Goal: Communication & Community: Answer question/provide support

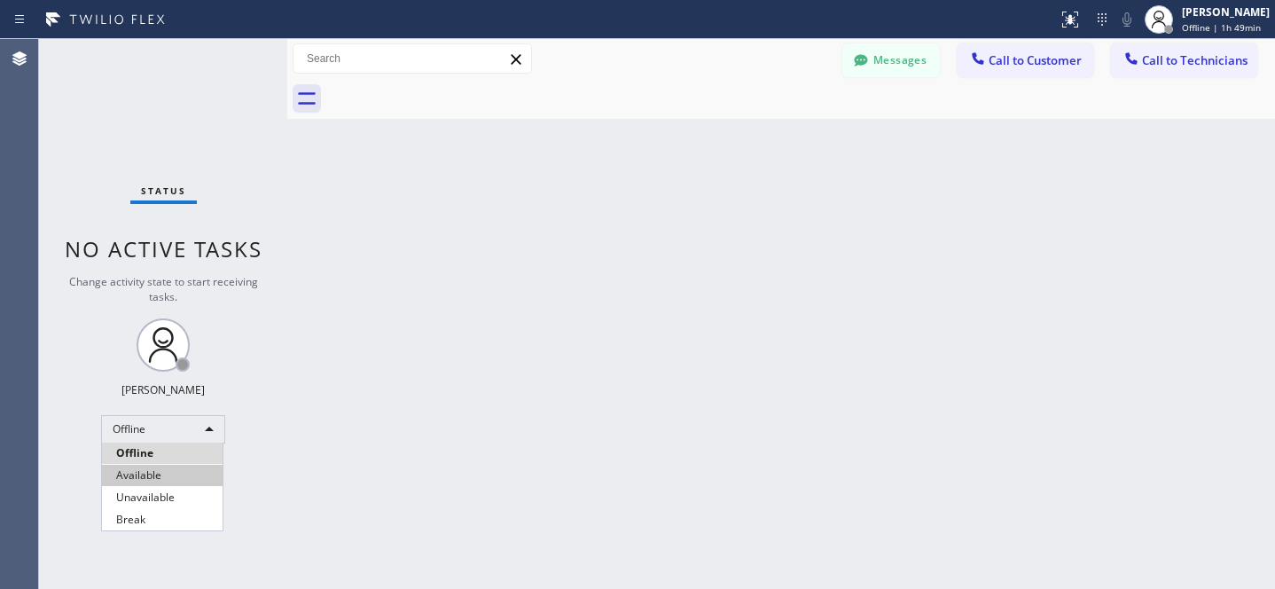
click at [151, 468] on li "Available" at bounding box center [162, 475] width 121 height 21
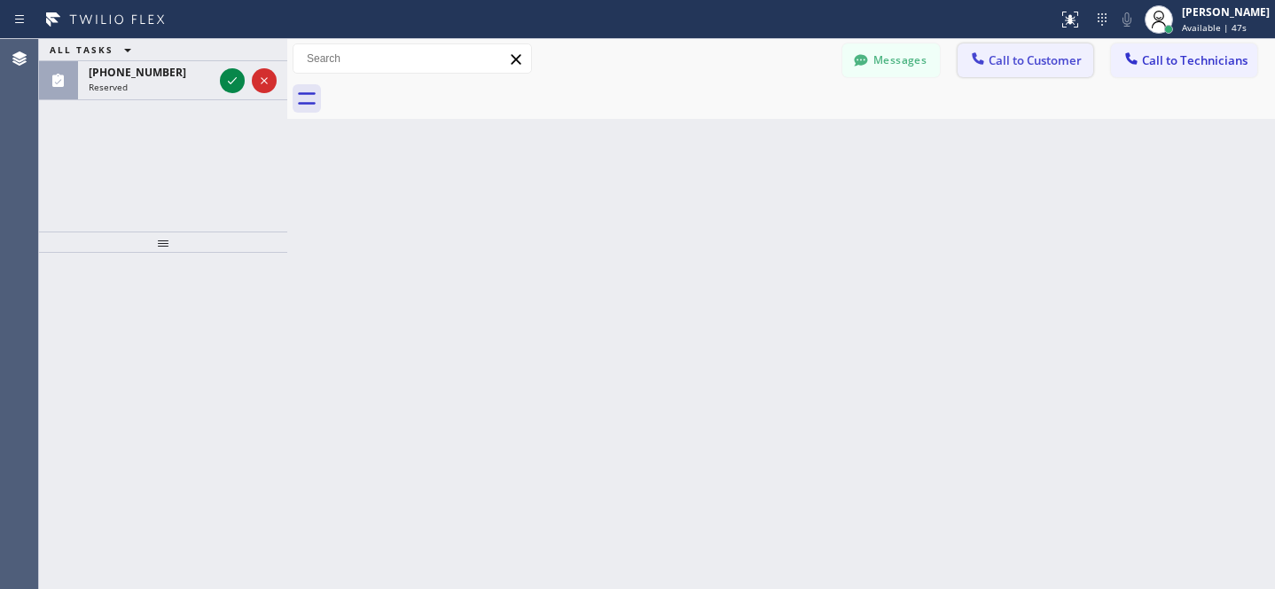
click at [1012, 58] on span "Call to Customer" at bounding box center [1035, 60] width 93 height 16
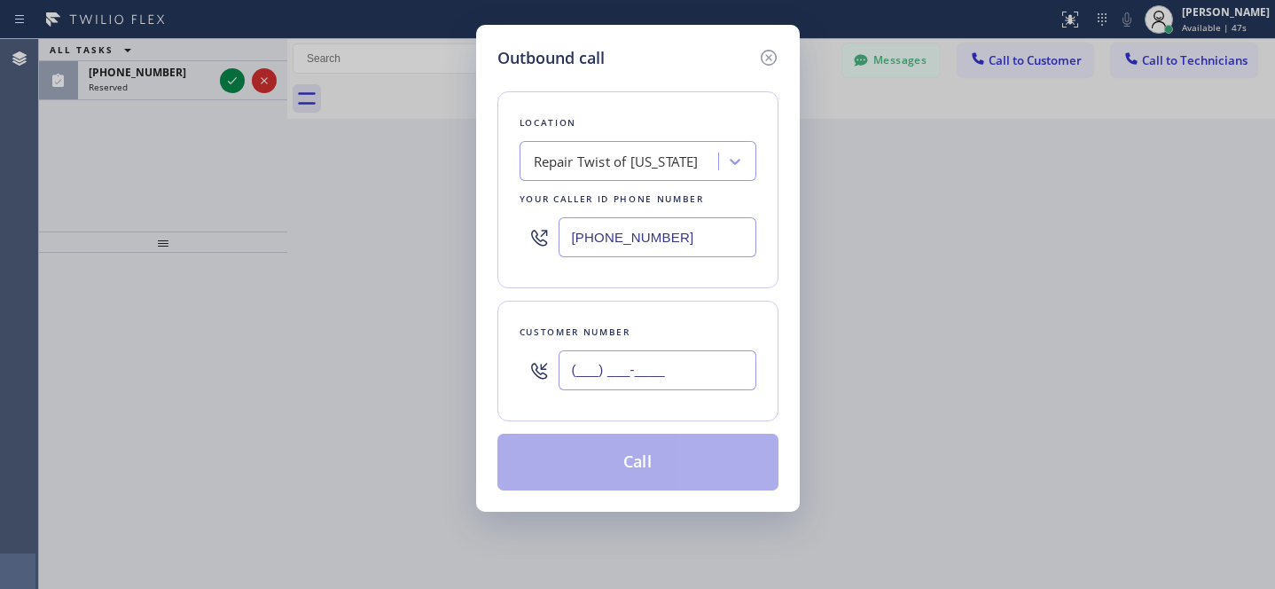
click at [635, 361] on input "(___) ___-____" at bounding box center [658, 370] width 198 height 40
paste input "858) 334-3962"
type input "[PHONE_NUMBER]"
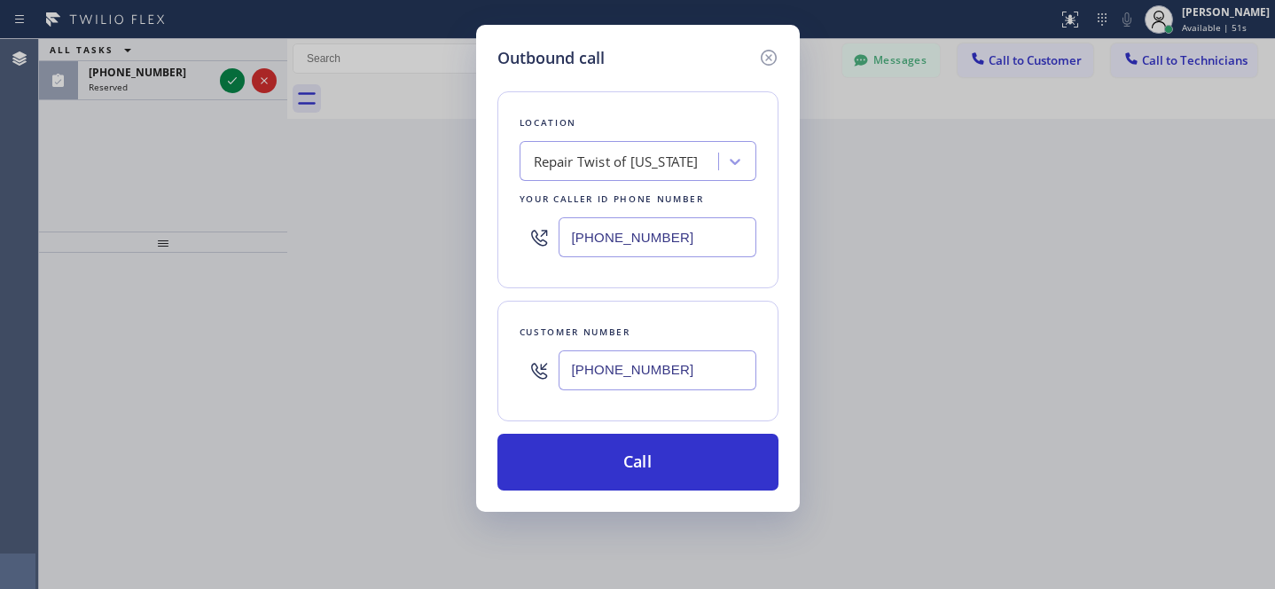
click at [583, 170] on div "Repair Twist of [US_STATE]" at bounding box center [616, 162] width 165 height 20
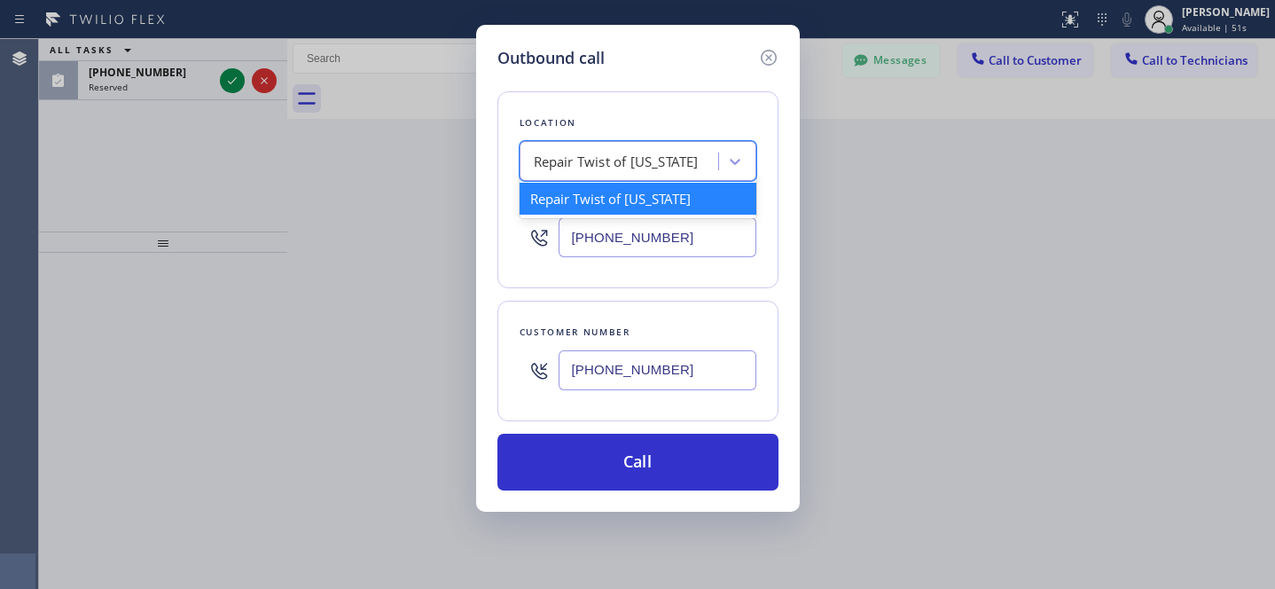
paste input "Viking Appliancerepair Pros (Google Ads, SD)"
type input "Viking Appliancerepair Pros (Google Ads, SD)"
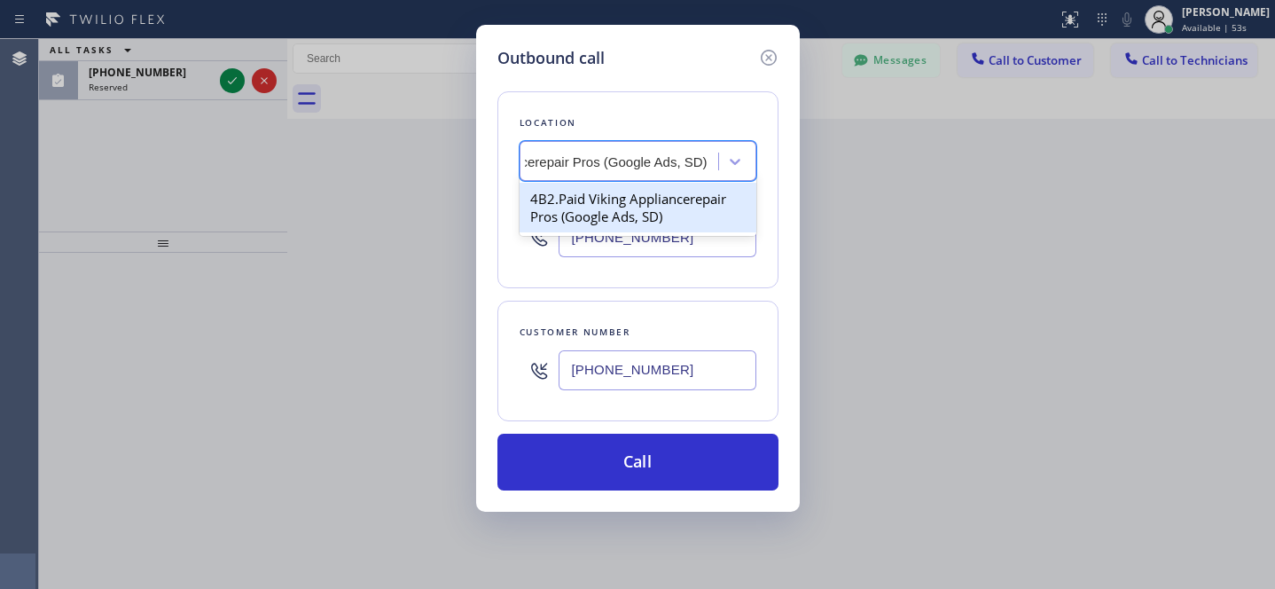
click at [592, 204] on div "4B2.Paid Viking Appliancerepair Pros (Google Ads, SD)" at bounding box center [638, 208] width 237 height 50
type input "[PHONE_NUMBER]"
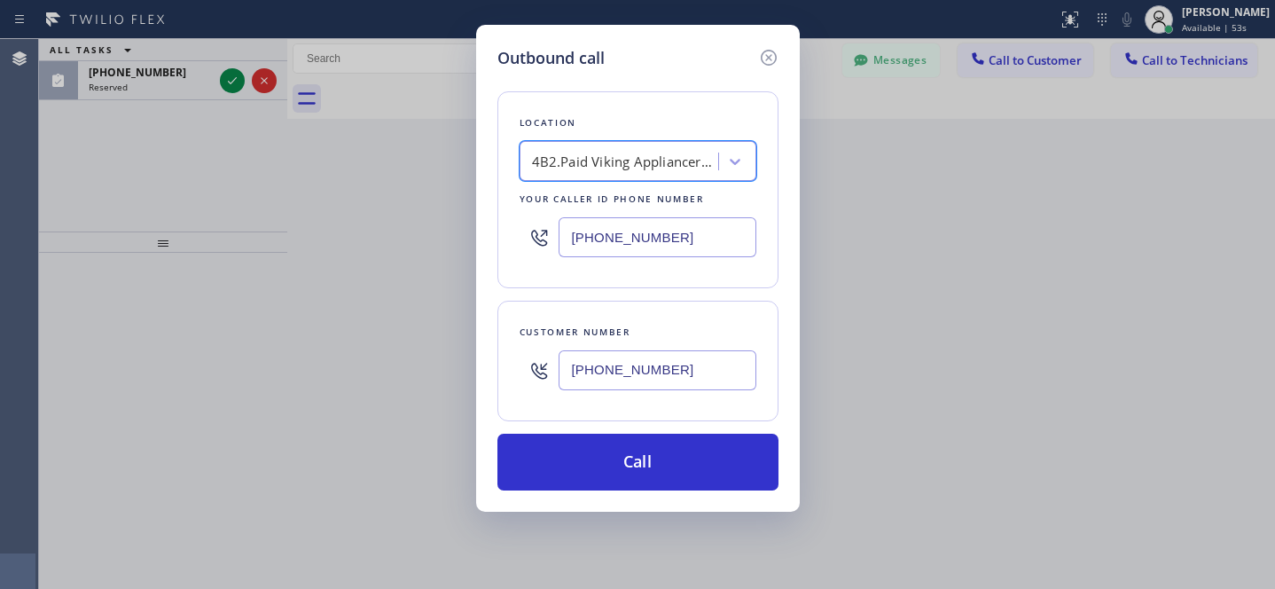
scroll to position [0, 2]
drag, startPoint x: 252, startPoint y: 75, endPoint x: 466, endPoint y: 149, distance: 226.0
click at [253, 75] on div "Outbound call Location 4B2.Paid Viking Appliancerepair Pros (Google Ads, SD) Yo…" at bounding box center [637, 294] width 1275 height 589
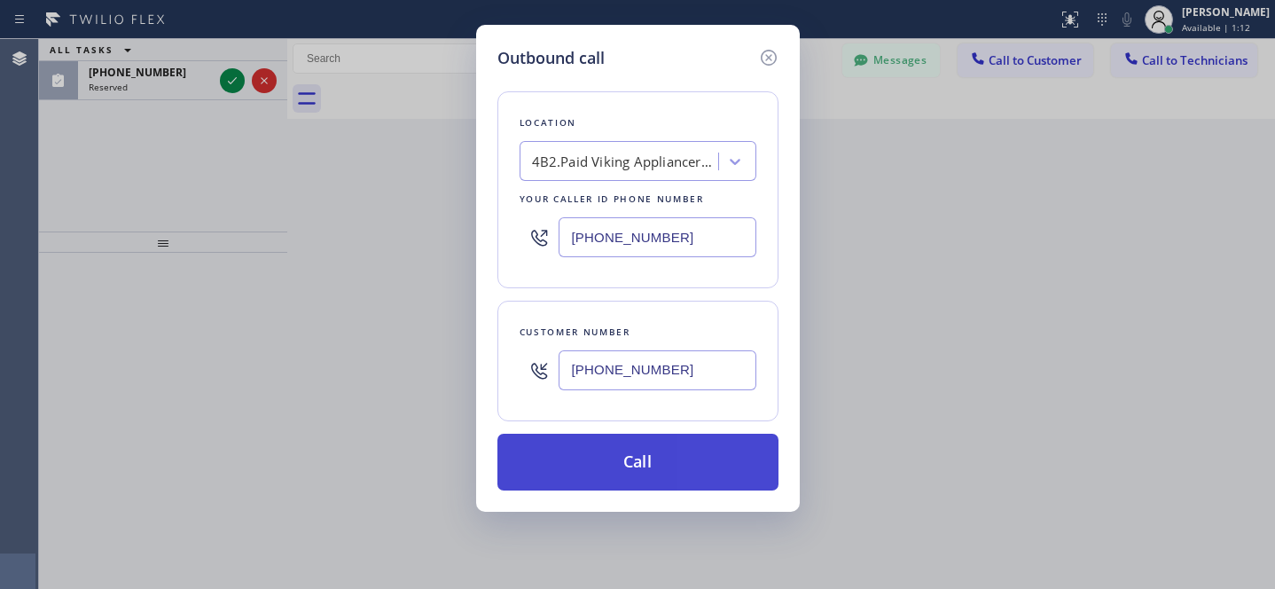
click at [584, 438] on button "Call" at bounding box center [637, 462] width 281 height 57
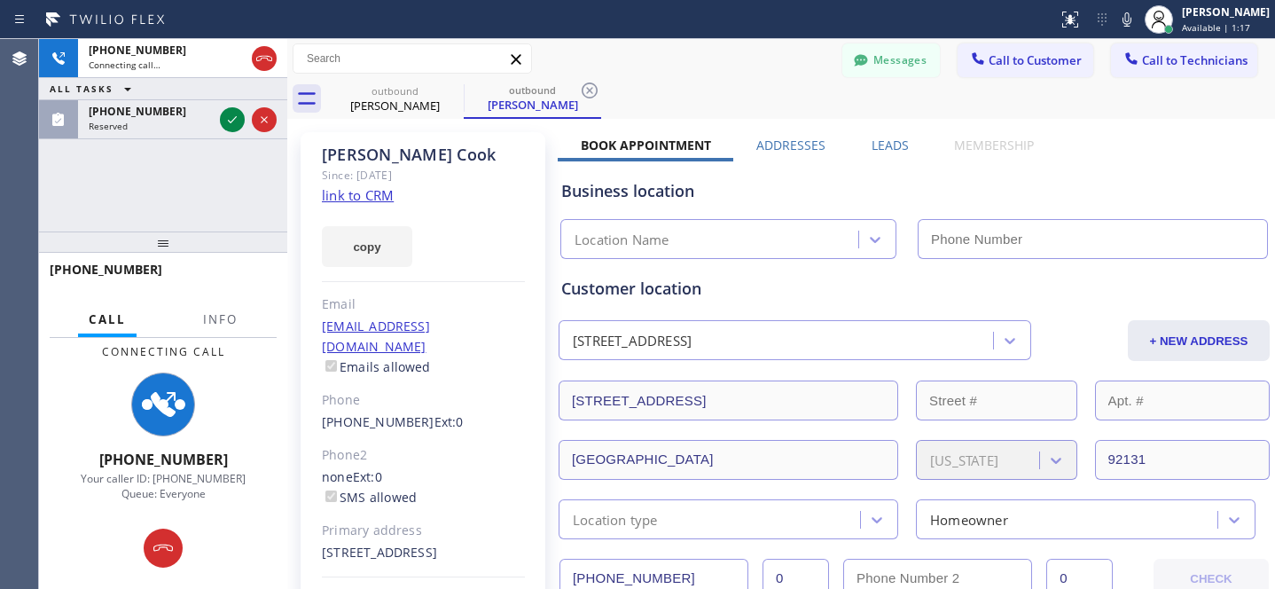
type input "[PHONE_NUMBER]"
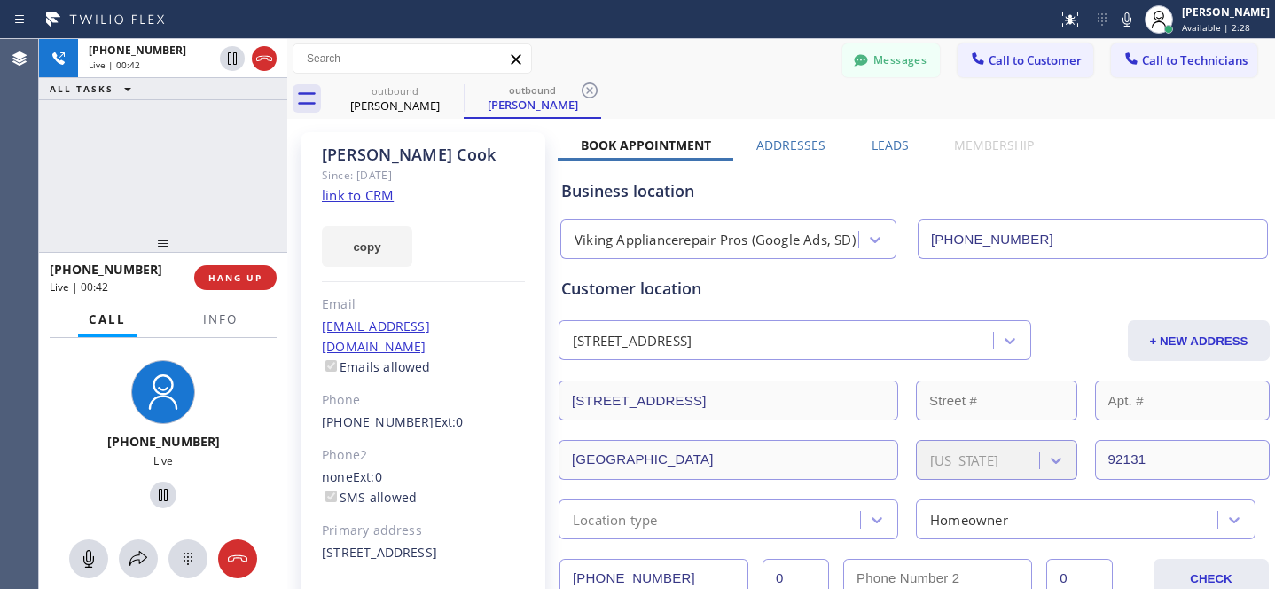
drag, startPoint x: 237, startPoint y: 270, endPoint x: 314, endPoint y: 265, distance: 77.3
click at [237, 270] on button "HANG UP" at bounding box center [235, 277] width 82 height 25
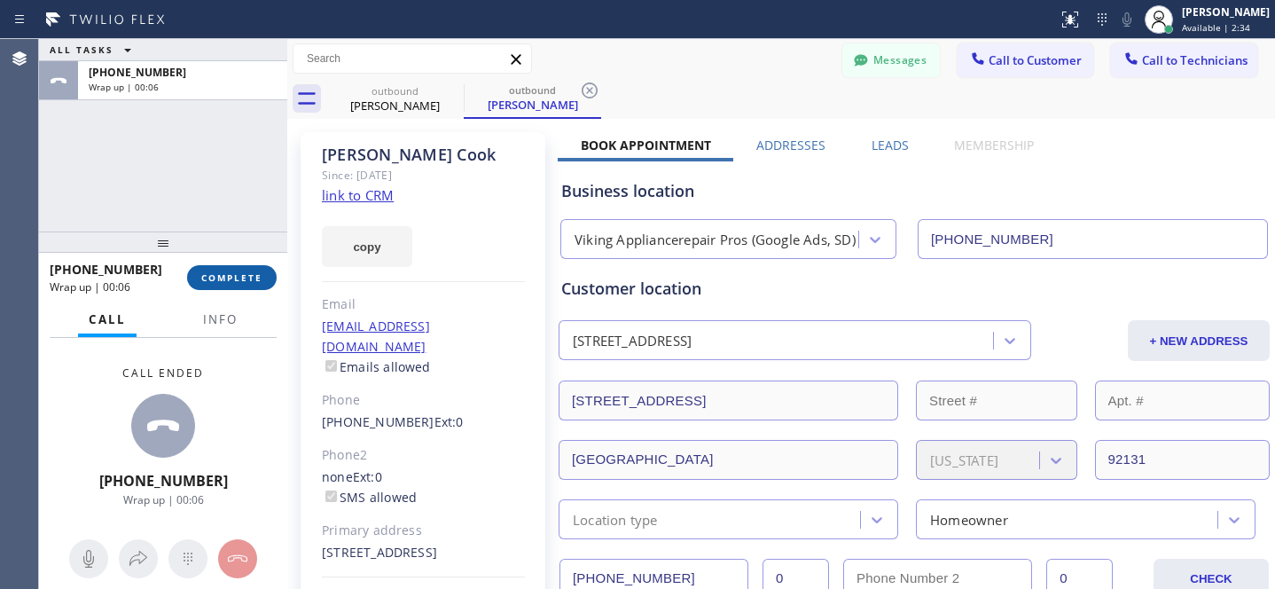
click at [268, 279] on button "COMPLETE" at bounding box center [232, 277] width 90 height 25
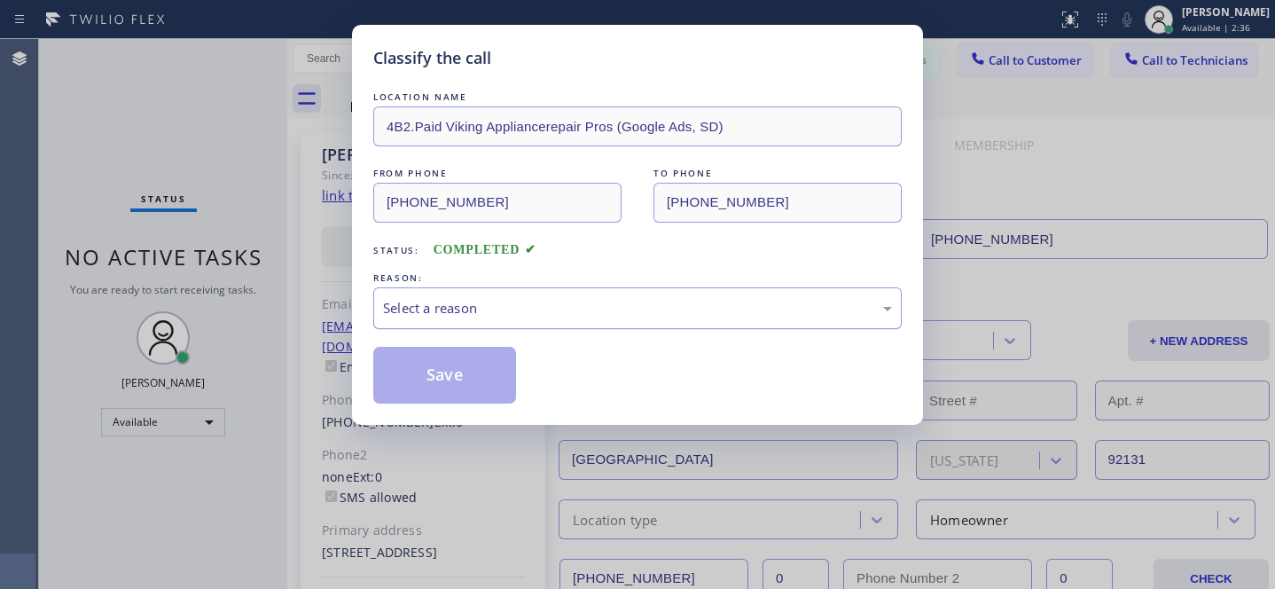
click at [491, 317] on div "Select a reason" at bounding box center [637, 308] width 509 height 20
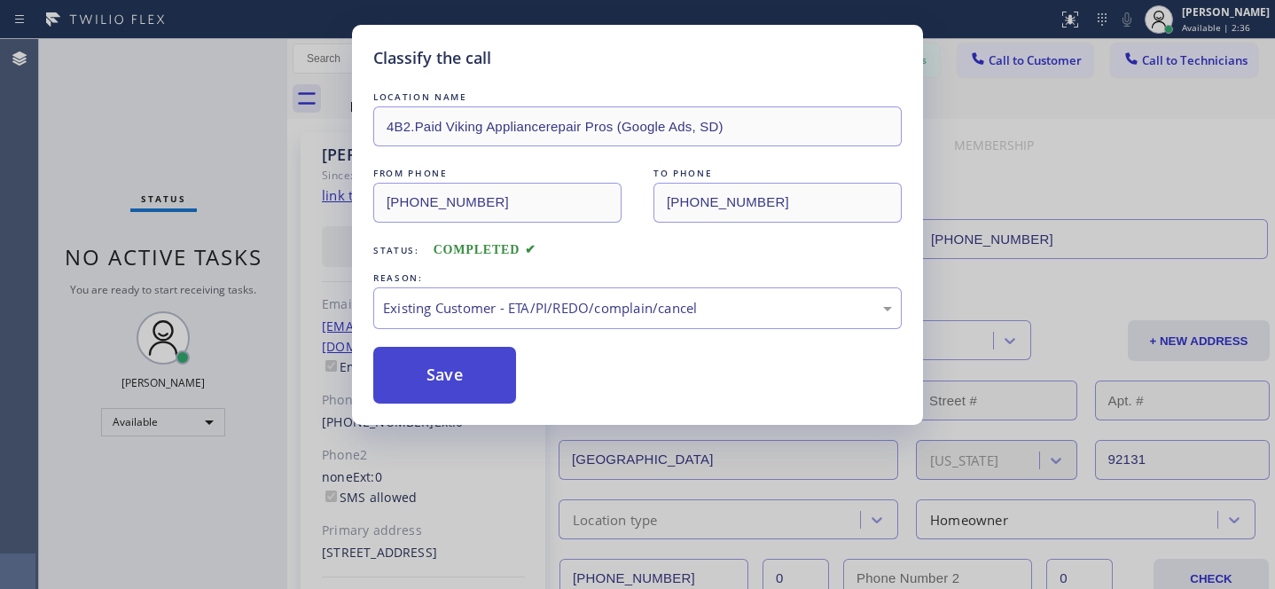
click at [482, 395] on button "Save" at bounding box center [444, 375] width 143 height 57
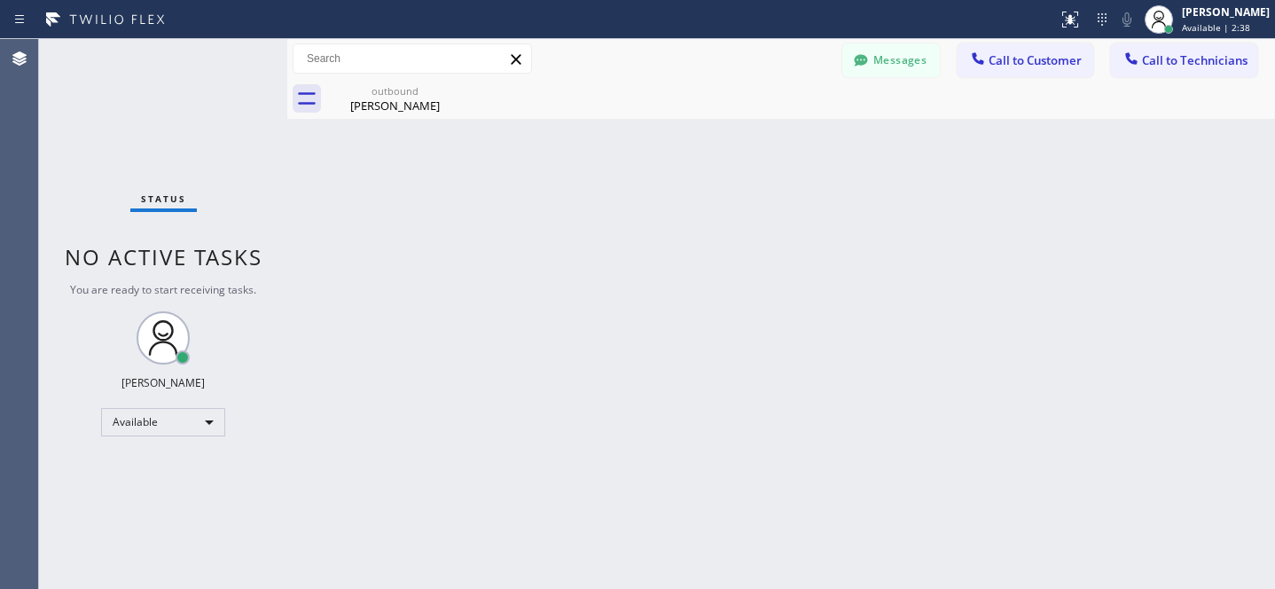
drag, startPoint x: 370, startPoint y: 89, endPoint x: 466, endPoint y: 94, distance: 95.9
click at [370, 89] on div "outbound" at bounding box center [395, 90] width 134 height 13
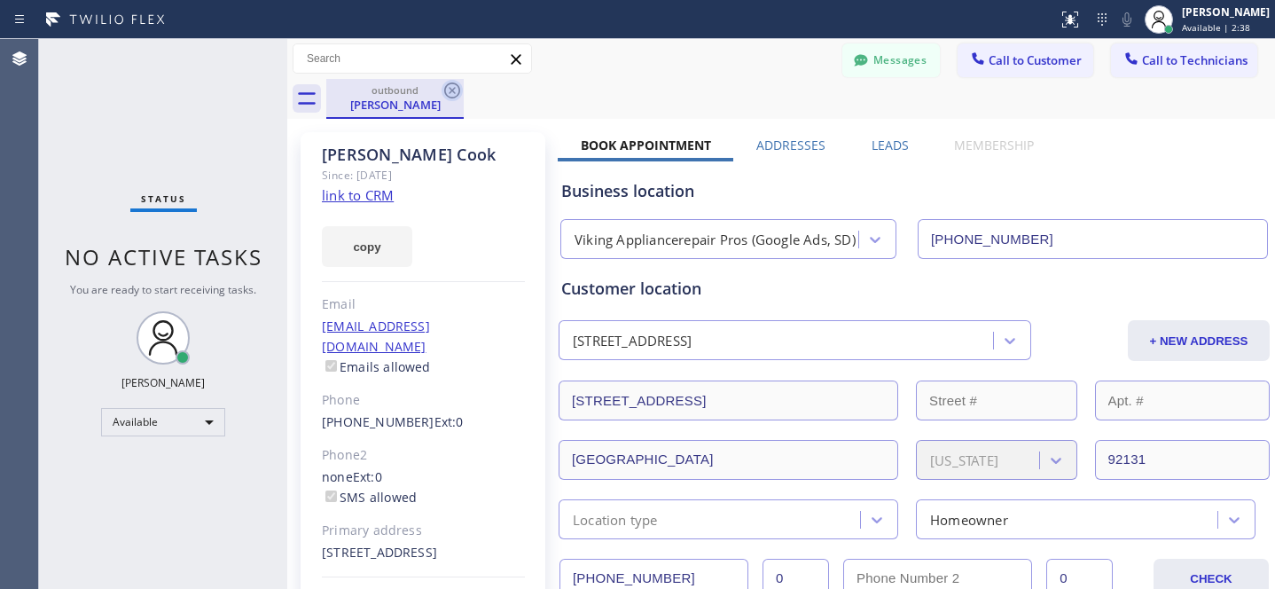
click at [452, 93] on icon at bounding box center [452, 90] width 21 height 21
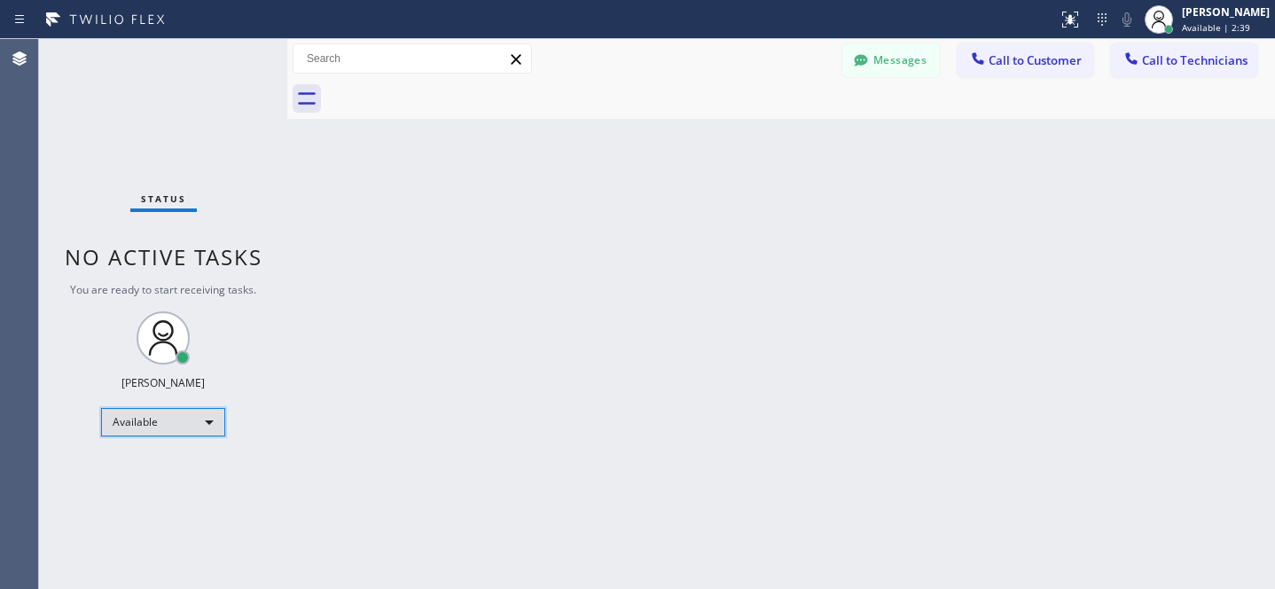
click at [178, 424] on div "Available" at bounding box center [163, 422] width 124 height 28
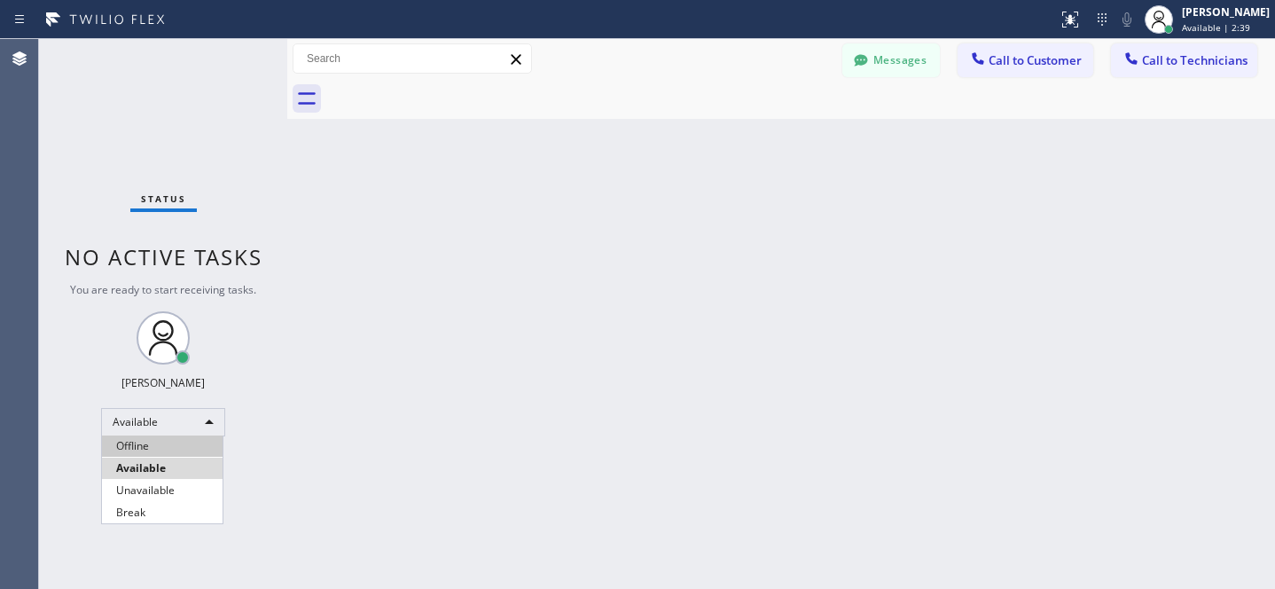
click at [159, 438] on li "Offline" at bounding box center [162, 445] width 121 height 21
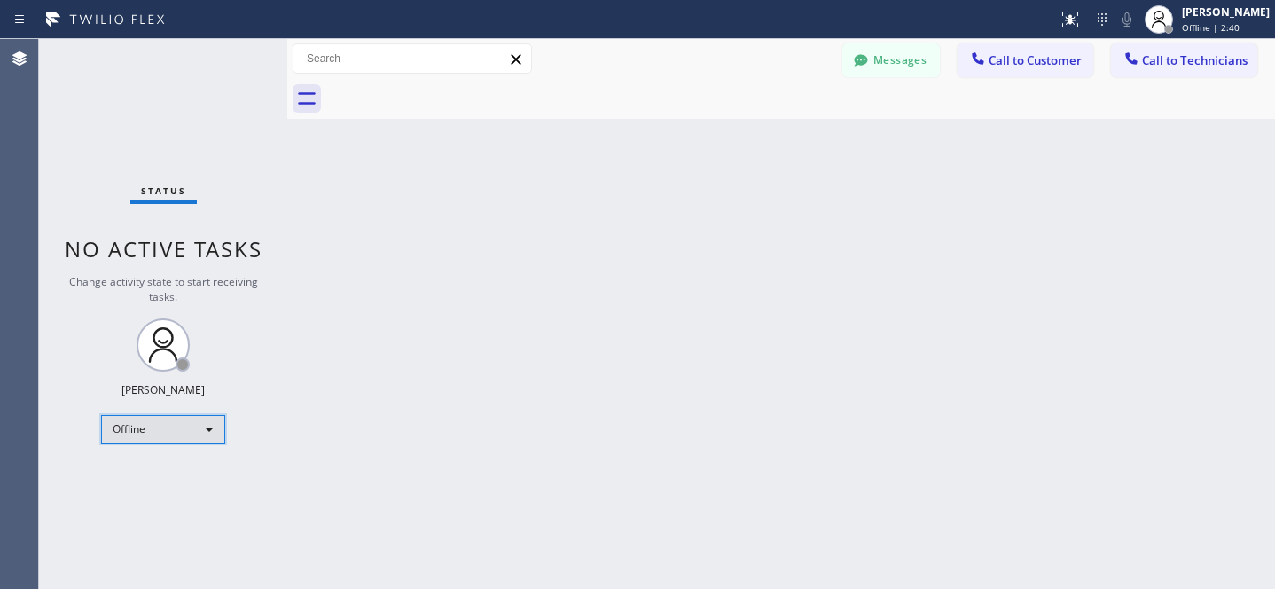
click at [171, 434] on div "Offline" at bounding box center [163, 429] width 124 height 28
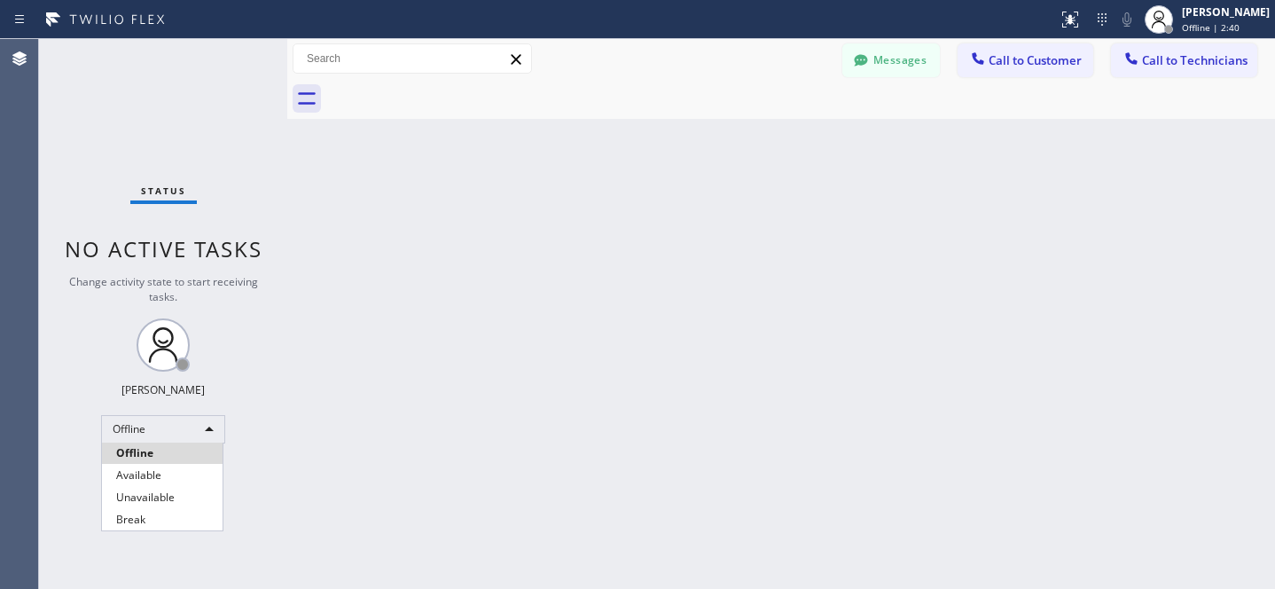
drag, startPoint x: 161, startPoint y: 467, endPoint x: 193, endPoint y: 449, distance: 37.0
click at [161, 467] on li "Available" at bounding box center [162, 475] width 121 height 21
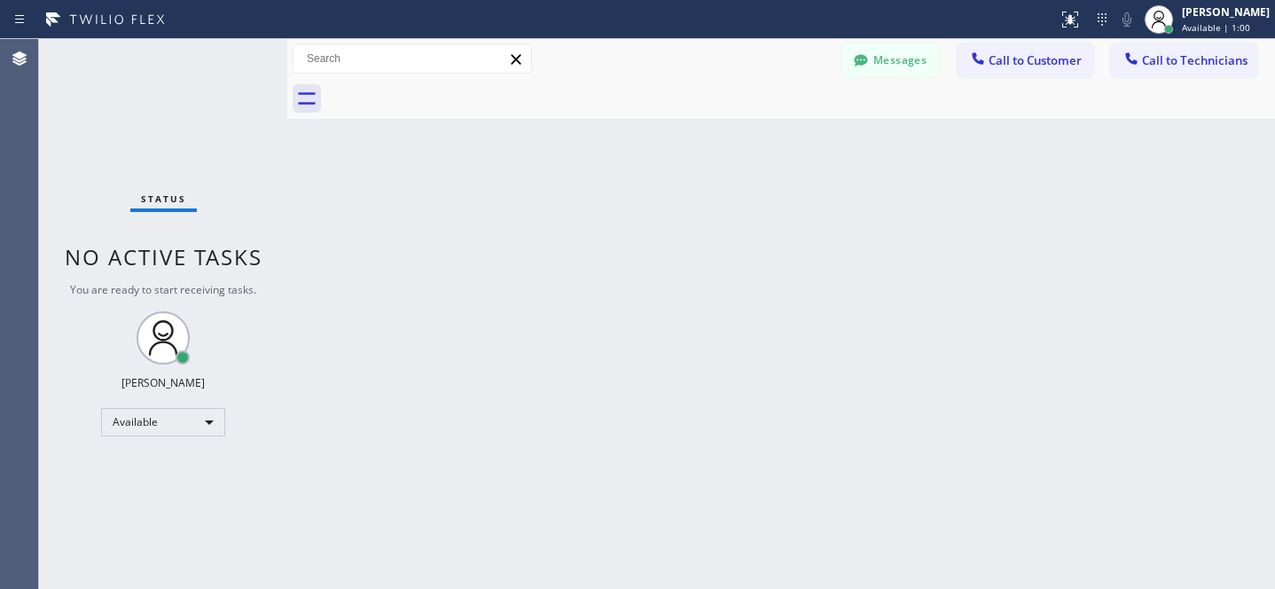
click at [1005, 70] on button "Call to Customer" at bounding box center [1026, 60] width 136 height 34
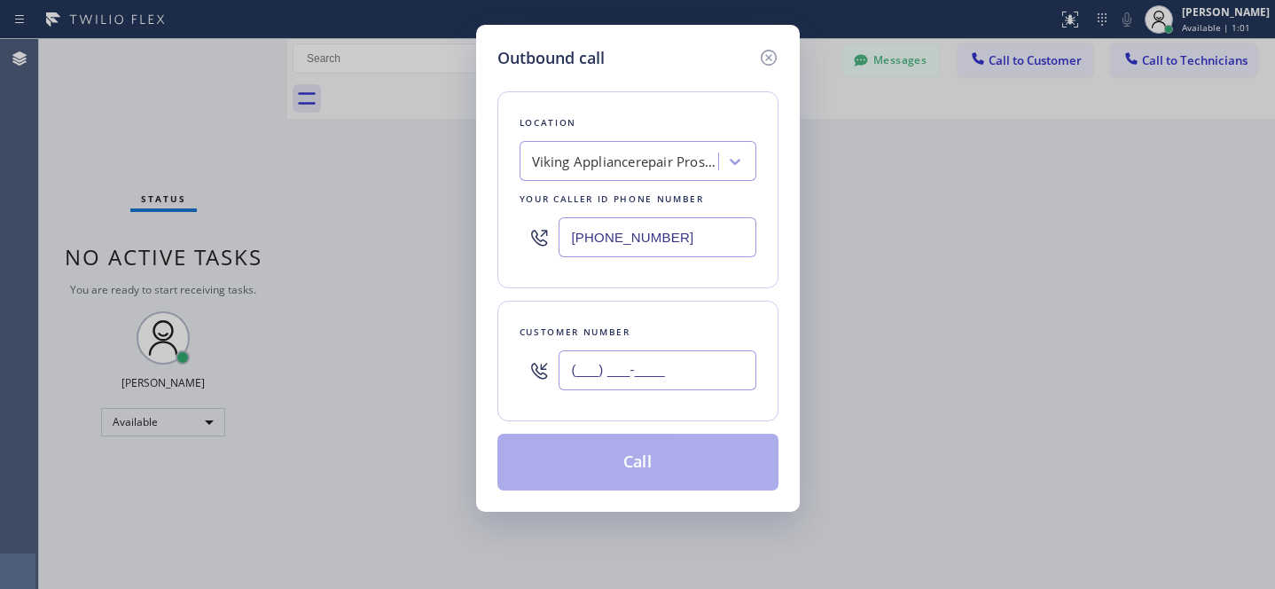
click at [663, 377] on input "(___) ___-____" at bounding box center [658, 370] width 198 height 40
paste input "408) 202-9026"
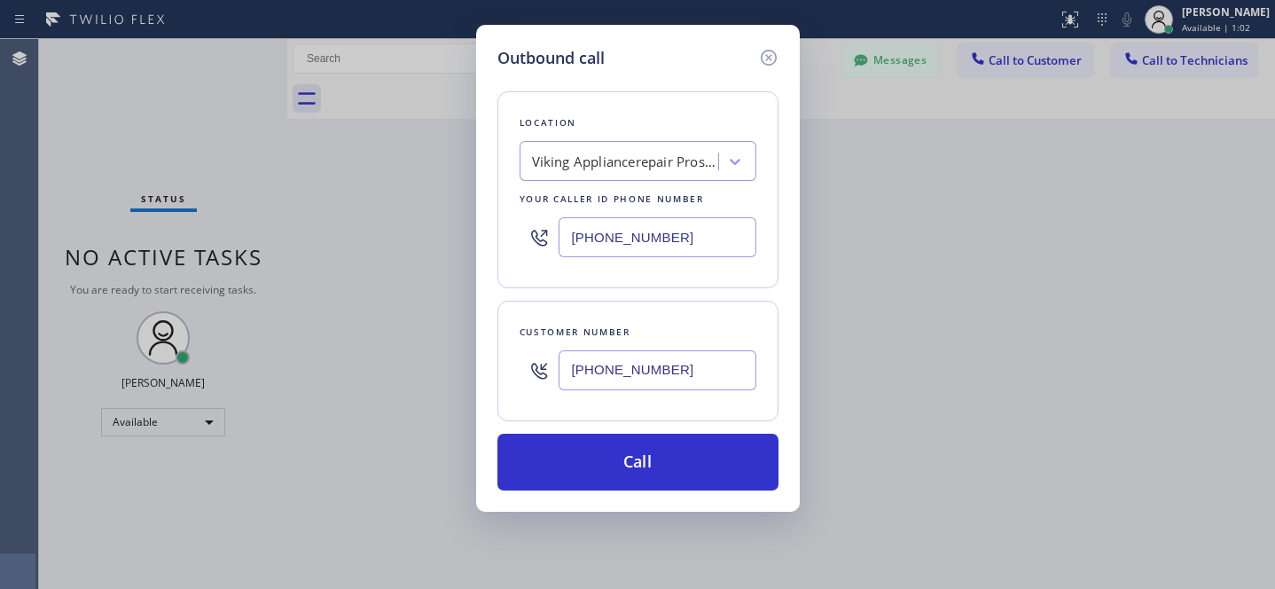
type input "[PHONE_NUMBER]"
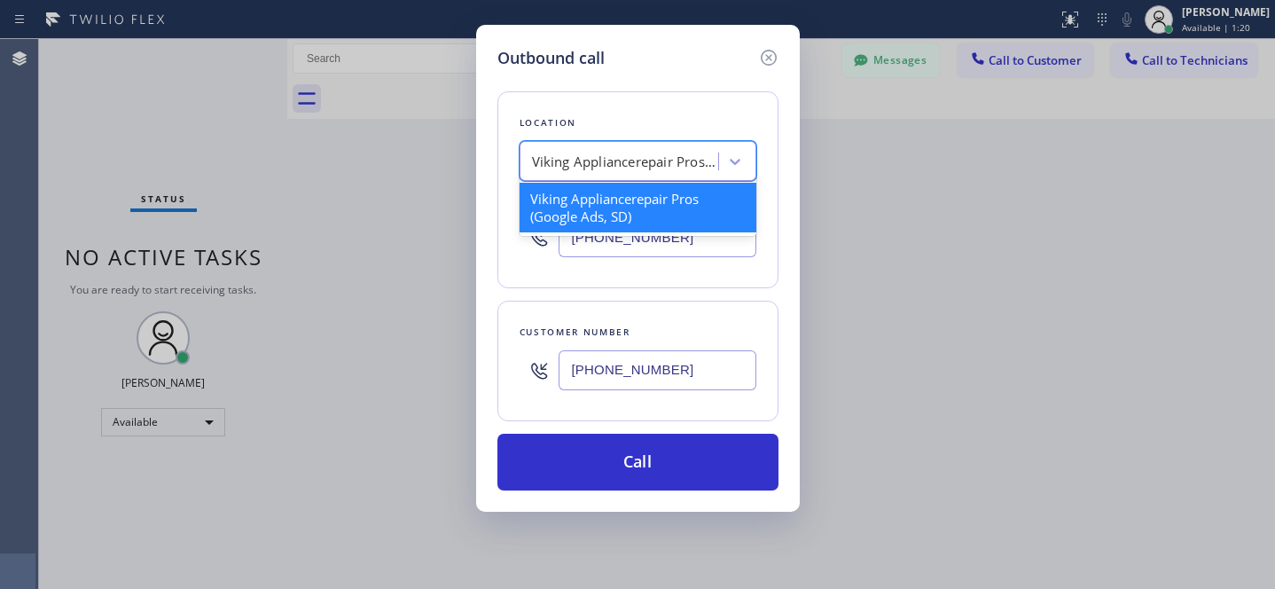
click at [644, 164] on div "Viking Appliancerepair Pros (Google Ads, SD)" at bounding box center [625, 162] width 186 height 20
paste input "PrimeTime Appliance Pros"
type input "PrimeTime Appliance Pros"
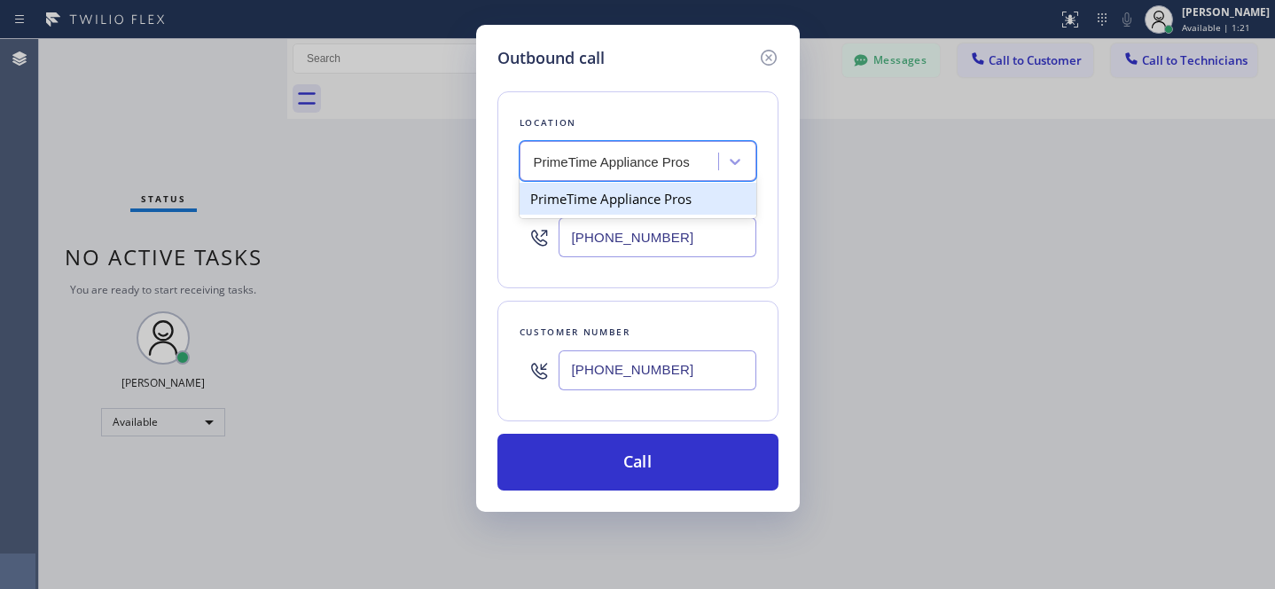
click at [614, 208] on div "PrimeTime Appliance Pros" at bounding box center [638, 199] width 237 height 32
type input "[PHONE_NUMBER]"
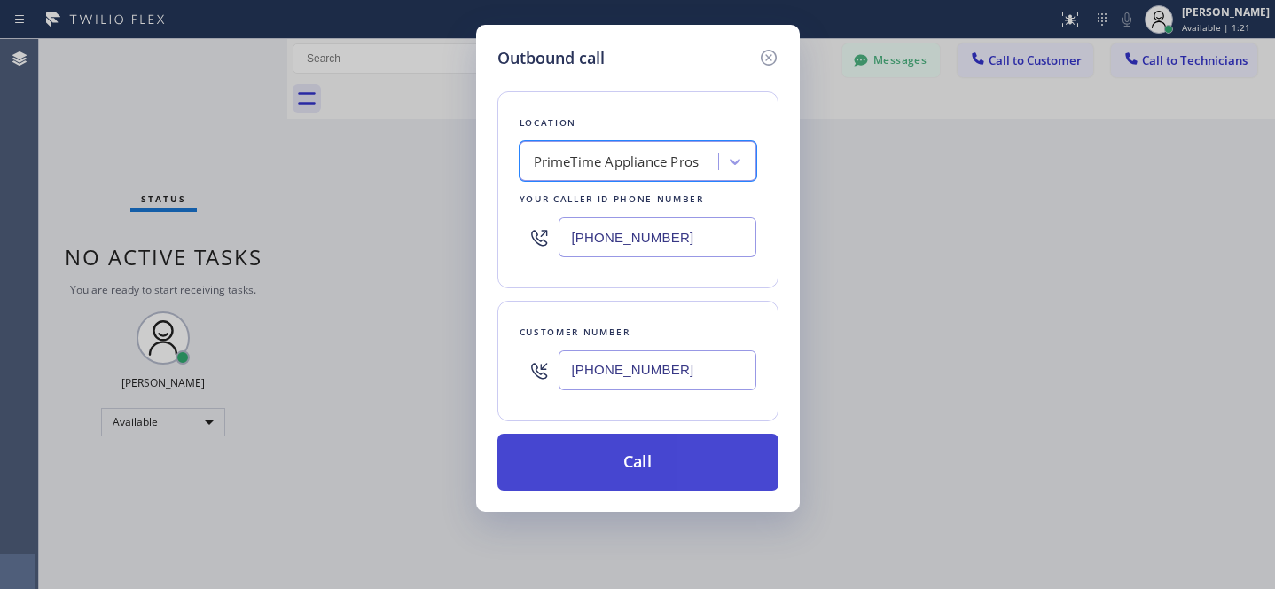
click at [709, 466] on button "Call" at bounding box center [637, 462] width 281 height 57
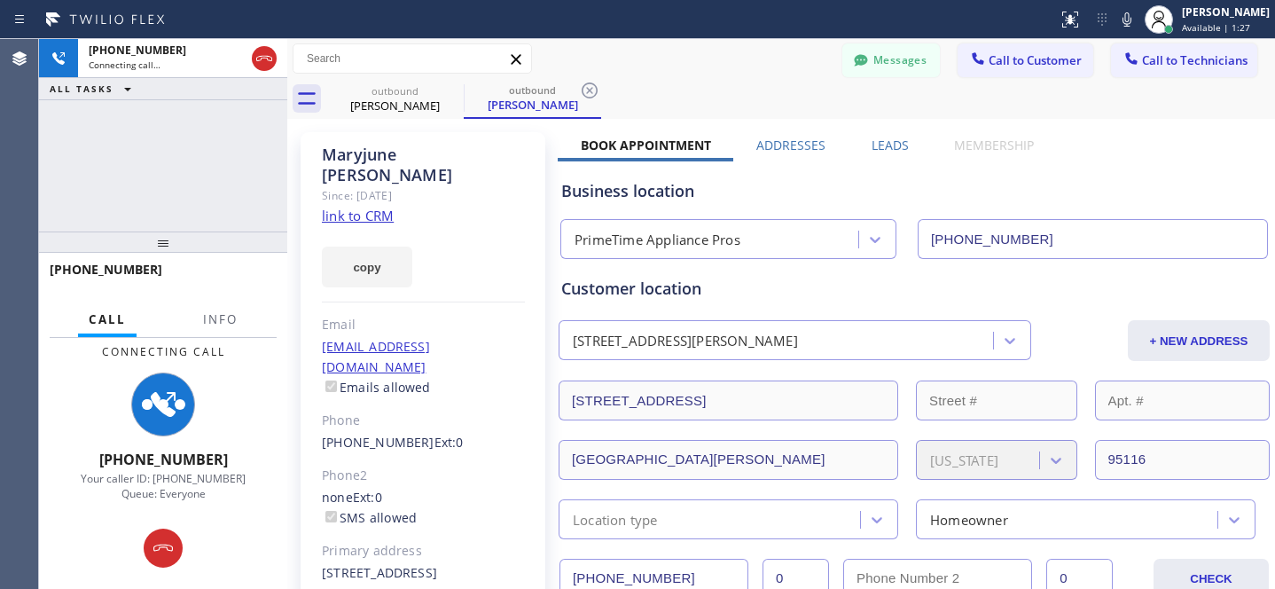
type input "[PHONE_NUMBER]"
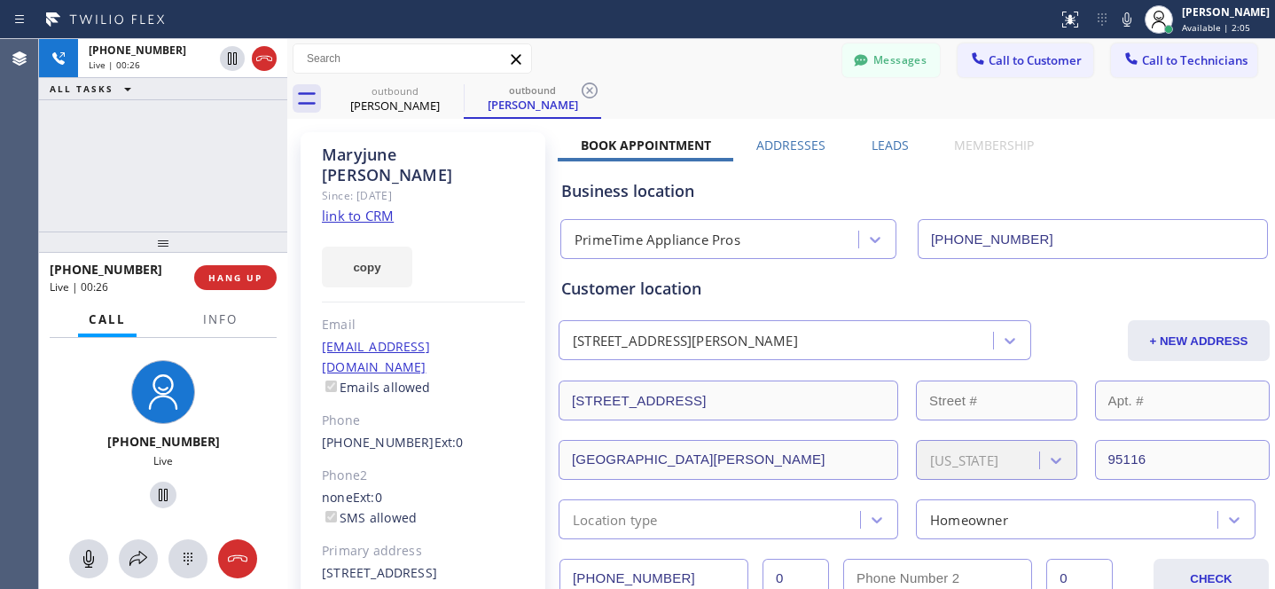
click at [709, 70] on div "Messages Call to Customer Call to Technicians Outbound call Location PrimeTime …" at bounding box center [781, 58] width 988 height 31
click at [251, 278] on span "HANG UP" at bounding box center [235, 277] width 54 height 12
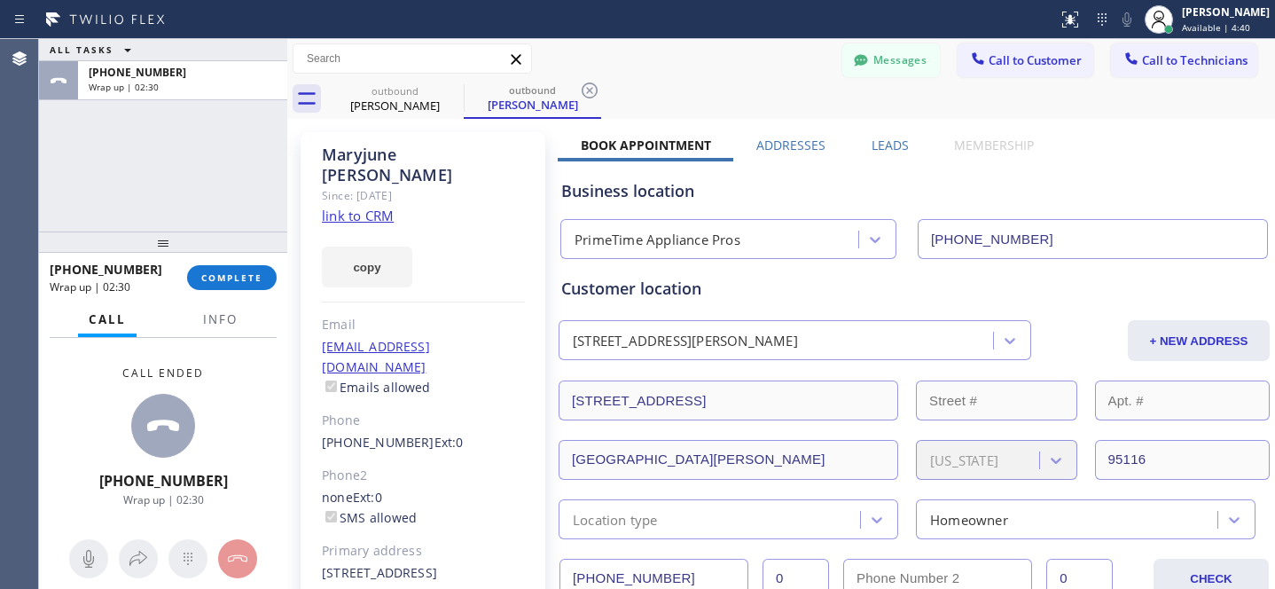
drag, startPoint x: 598, startPoint y: 86, endPoint x: 505, endPoint y: 97, distance: 93.7
click at [597, 87] on icon at bounding box center [589, 90] width 21 height 21
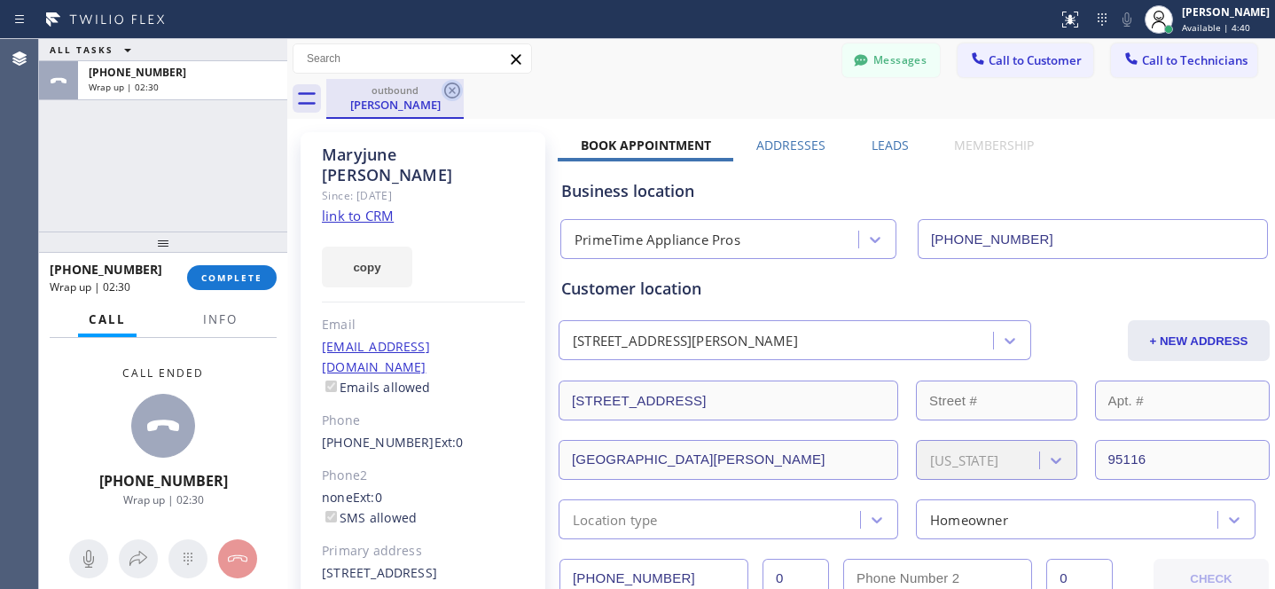
click at [451, 92] on icon at bounding box center [452, 90] width 21 height 21
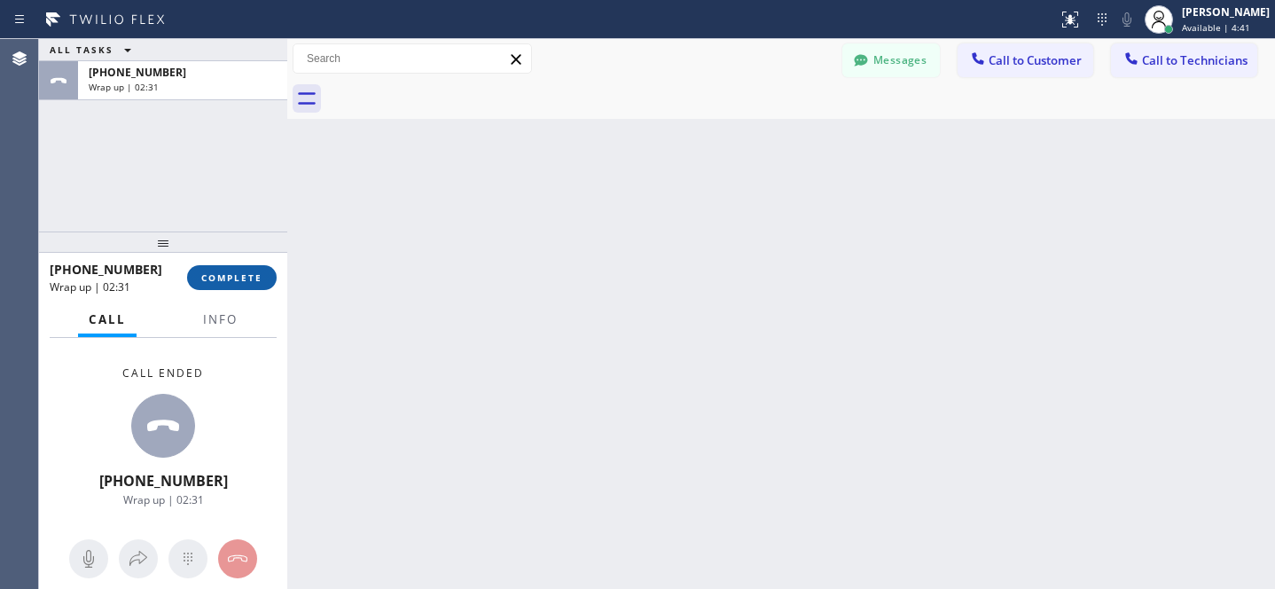
click at [228, 273] on span "COMPLETE" at bounding box center [231, 277] width 61 height 12
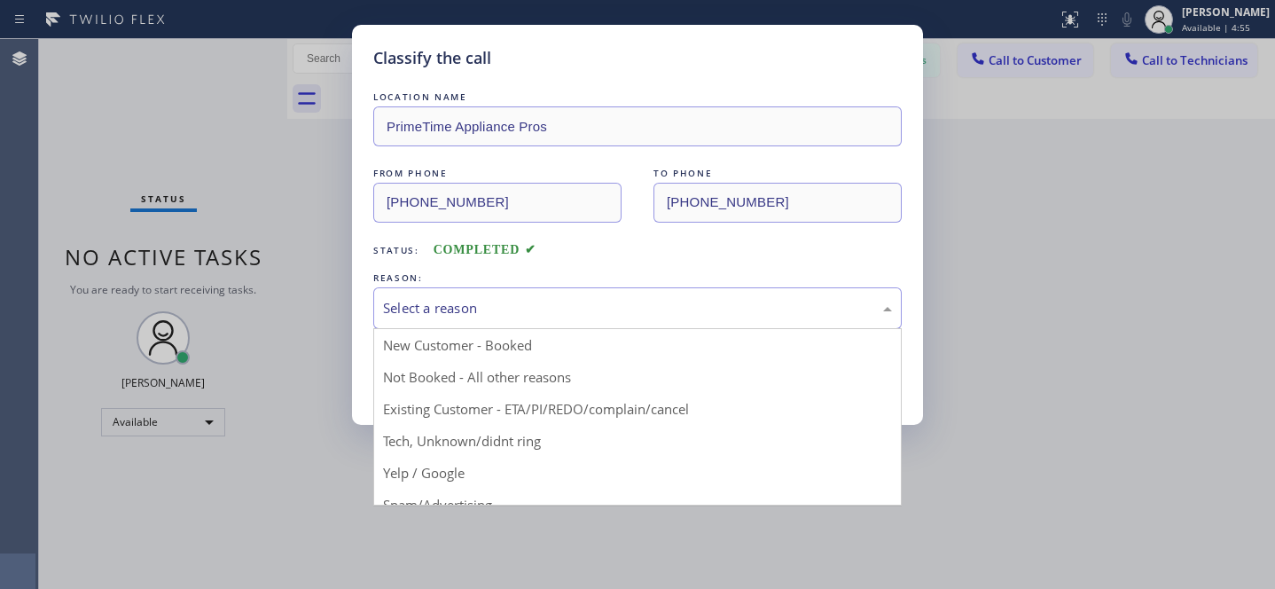
click at [522, 307] on div "Select a reason" at bounding box center [637, 308] width 509 height 20
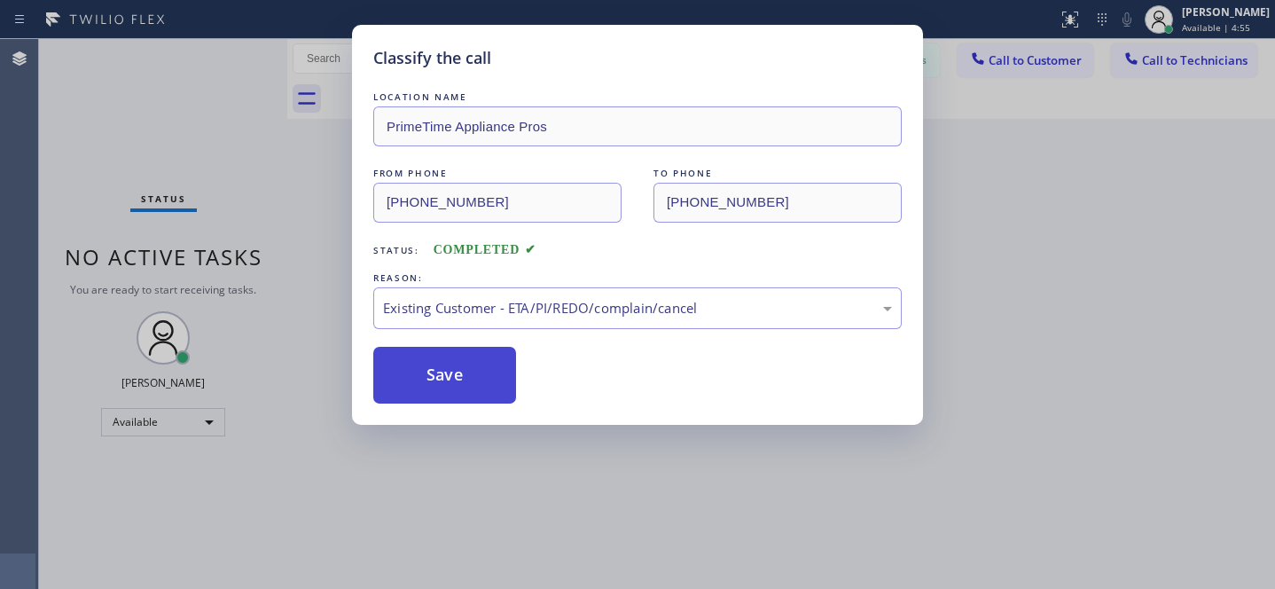
drag, startPoint x: 505, startPoint y: 411, endPoint x: 472, endPoint y: 402, distance: 34.8
click at [471, 402] on button "Save" at bounding box center [444, 375] width 143 height 57
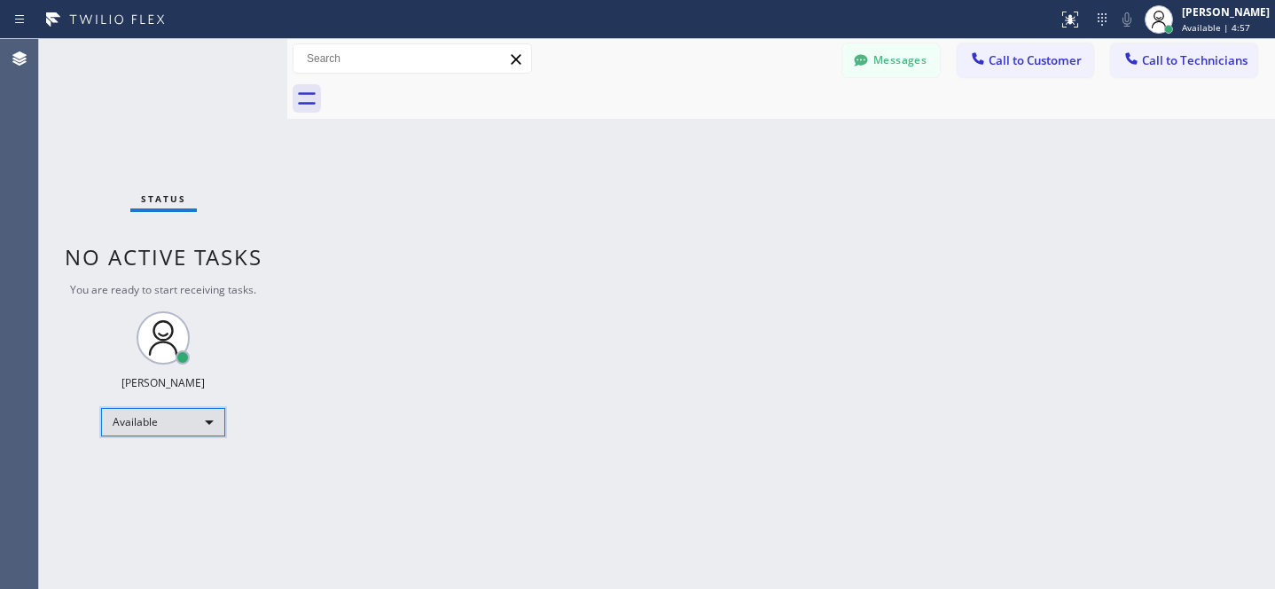
click at [152, 421] on div "Available" at bounding box center [163, 422] width 124 height 28
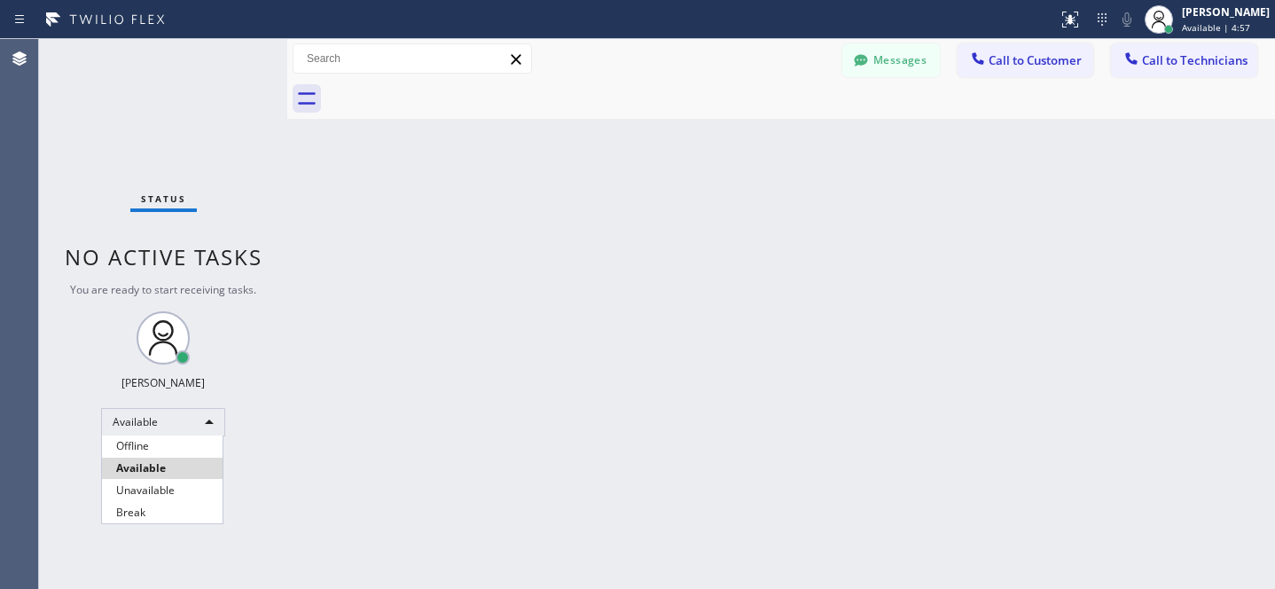
click at [152, 434] on div at bounding box center [637, 294] width 1275 height 589
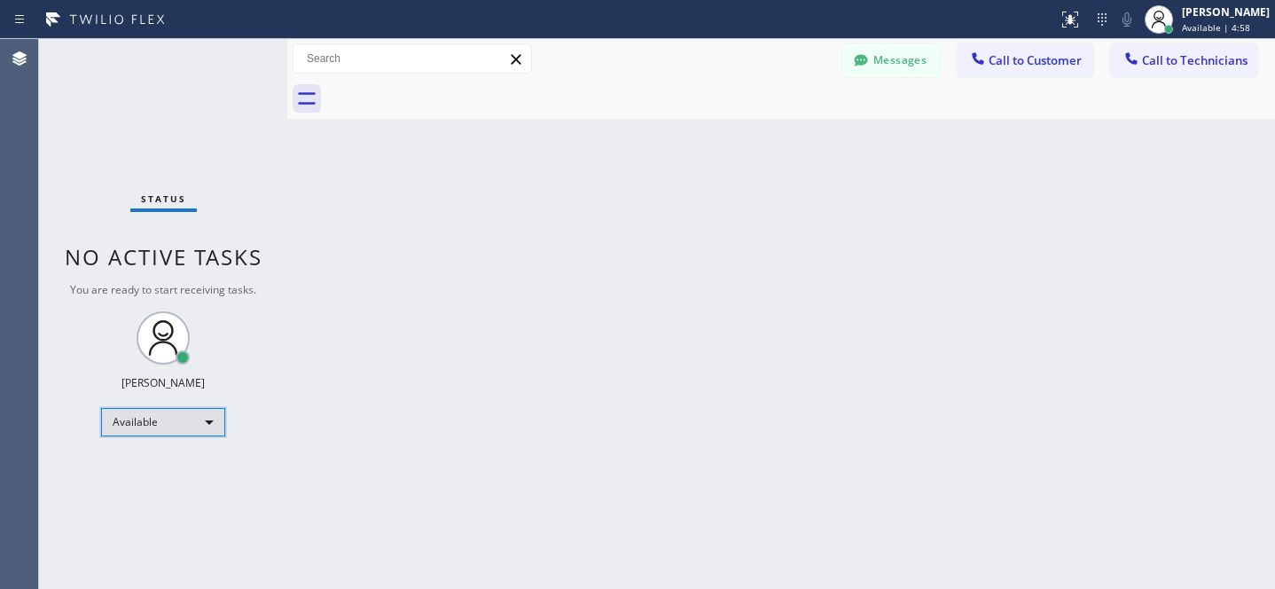
click at [151, 423] on div "Available" at bounding box center [163, 422] width 124 height 28
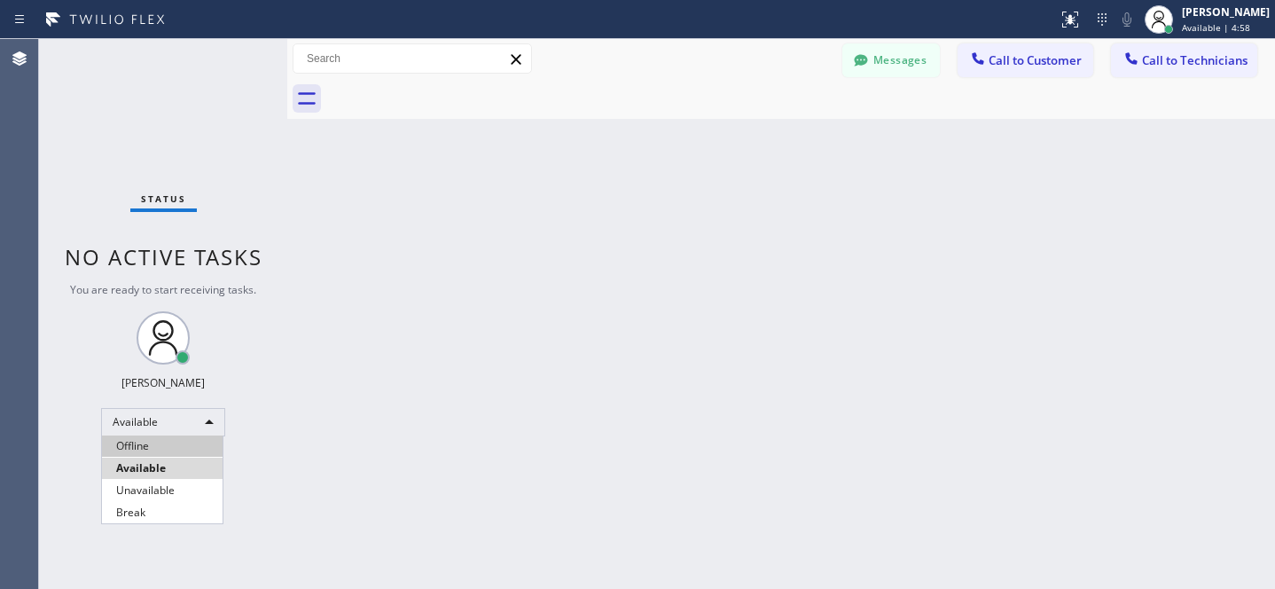
click at [151, 451] on li "Offline" at bounding box center [162, 445] width 121 height 21
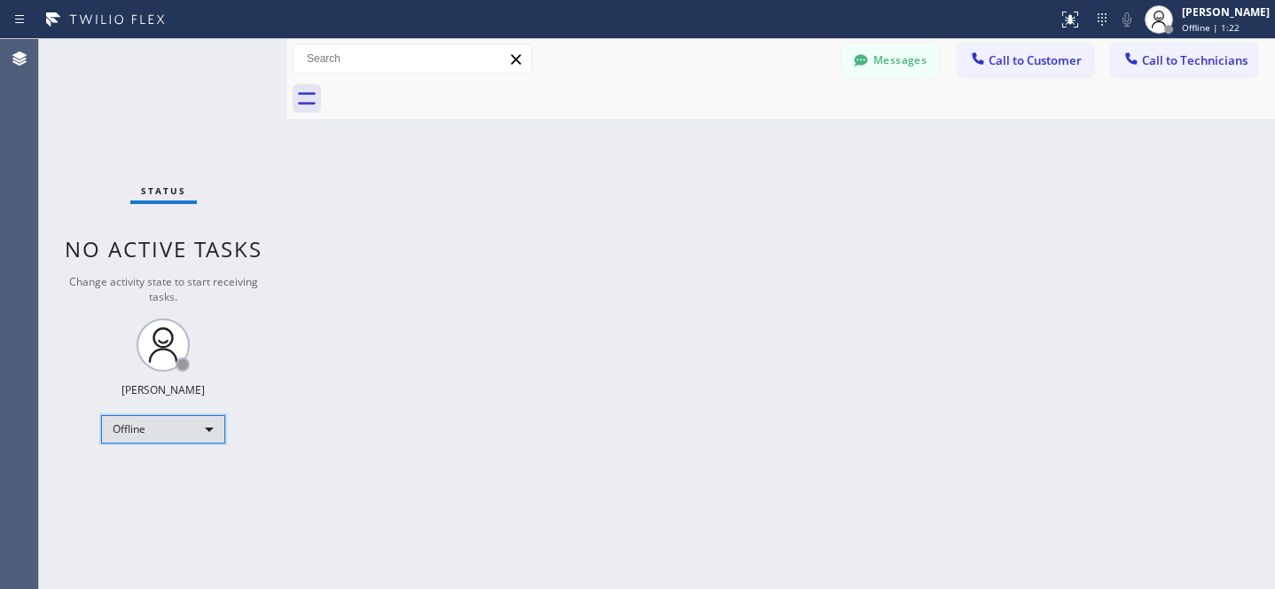
click at [179, 440] on div "Offline" at bounding box center [163, 429] width 124 height 28
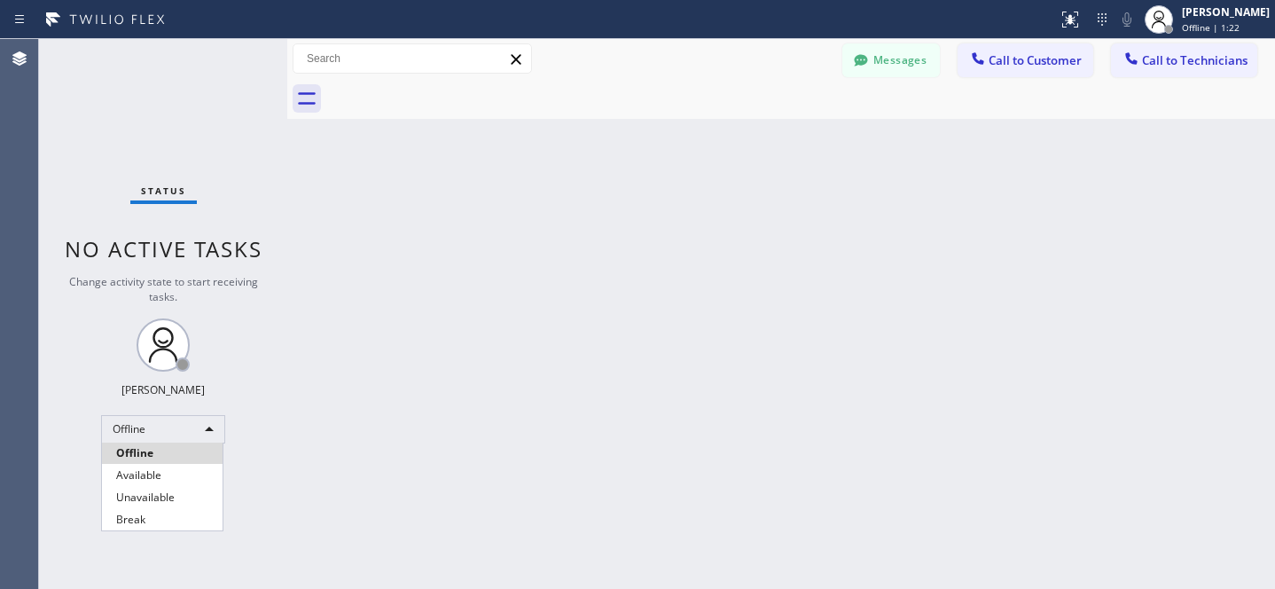
drag, startPoint x: 145, startPoint y: 474, endPoint x: 321, endPoint y: 388, distance: 195.9
click at [145, 474] on li "Available" at bounding box center [162, 475] width 121 height 21
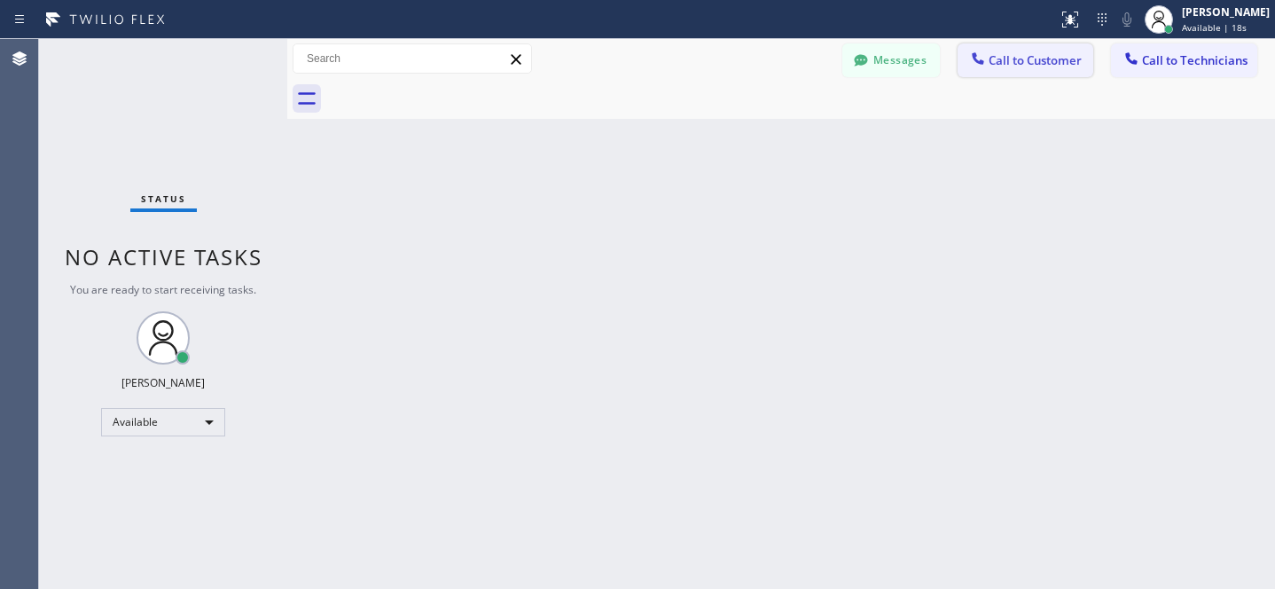
click at [1002, 68] on button "Call to Customer" at bounding box center [1026, 60] width 136 height 34
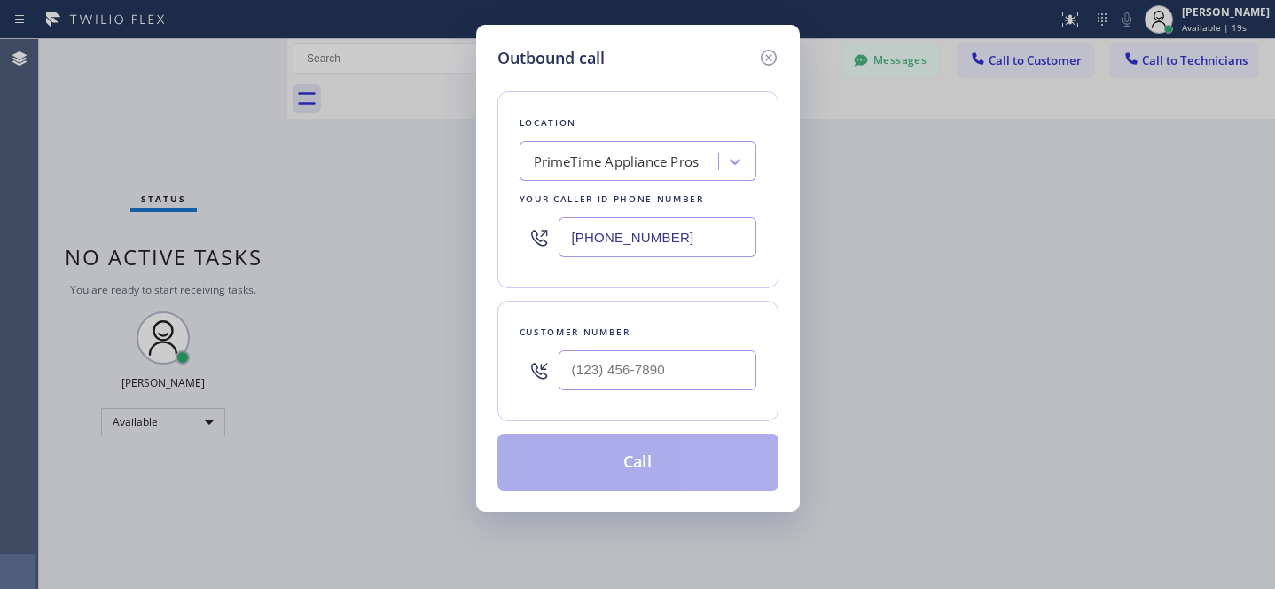
click at [671, 176] on div "PrimeTime Appliance Pros" at bounding box center [638, 161] width 237 height 40
paste input "Subzero Repair Professionals"
type input "Subzero Repair Professionals"
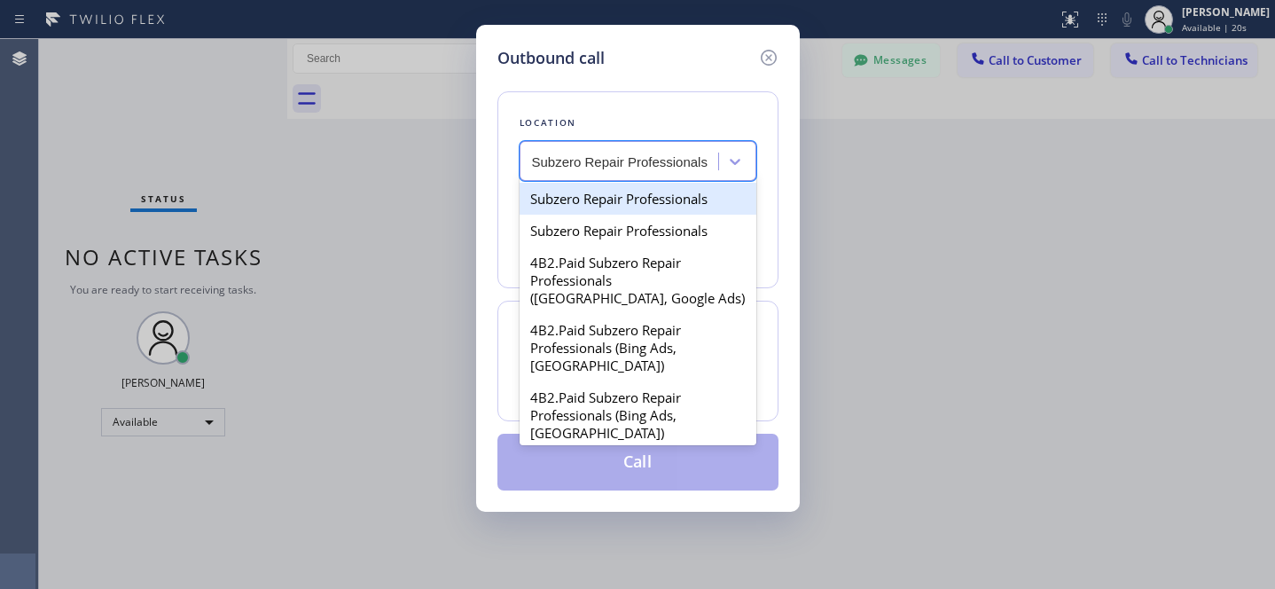
click at [623, 198] on div "Subzero Repair Professionals" at bounding box center [638, 199] width 237 height 32
type input "[PHONE_NUMBER]"
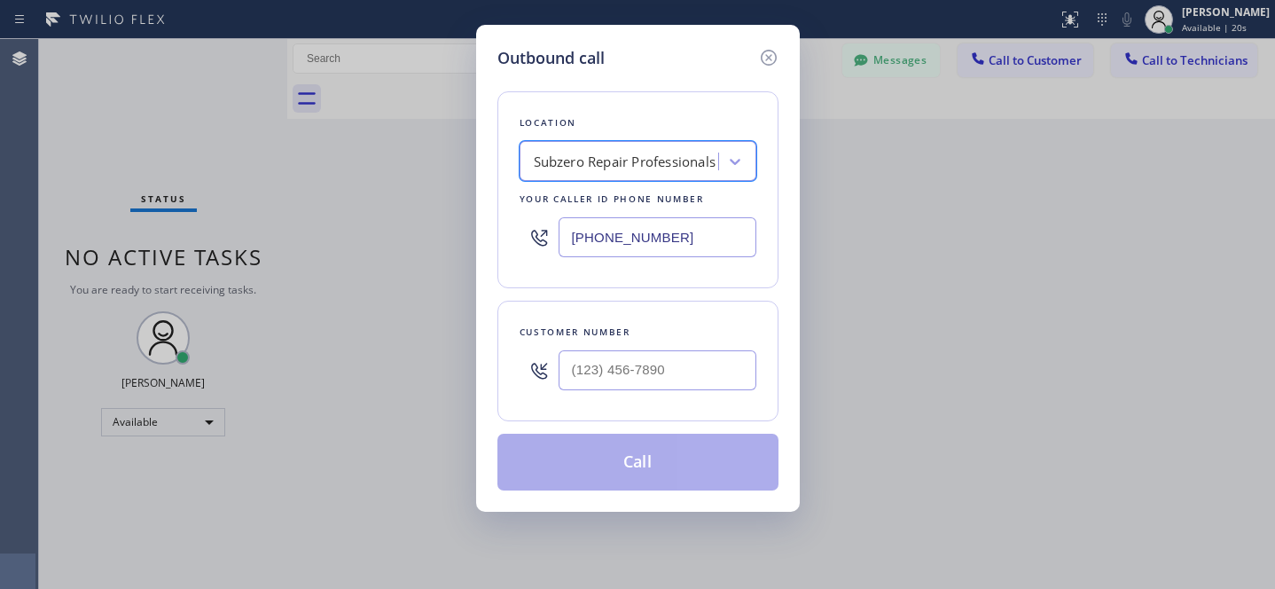
scroll to position [0, 1]
click at [733, 394] on div at bounding box center [658, 370] width 198 height 58
click at [722, 372] on input "(___) ___-____" at bounding box center [658, 370] width 198 height 40
paste input "619) 368-6404"
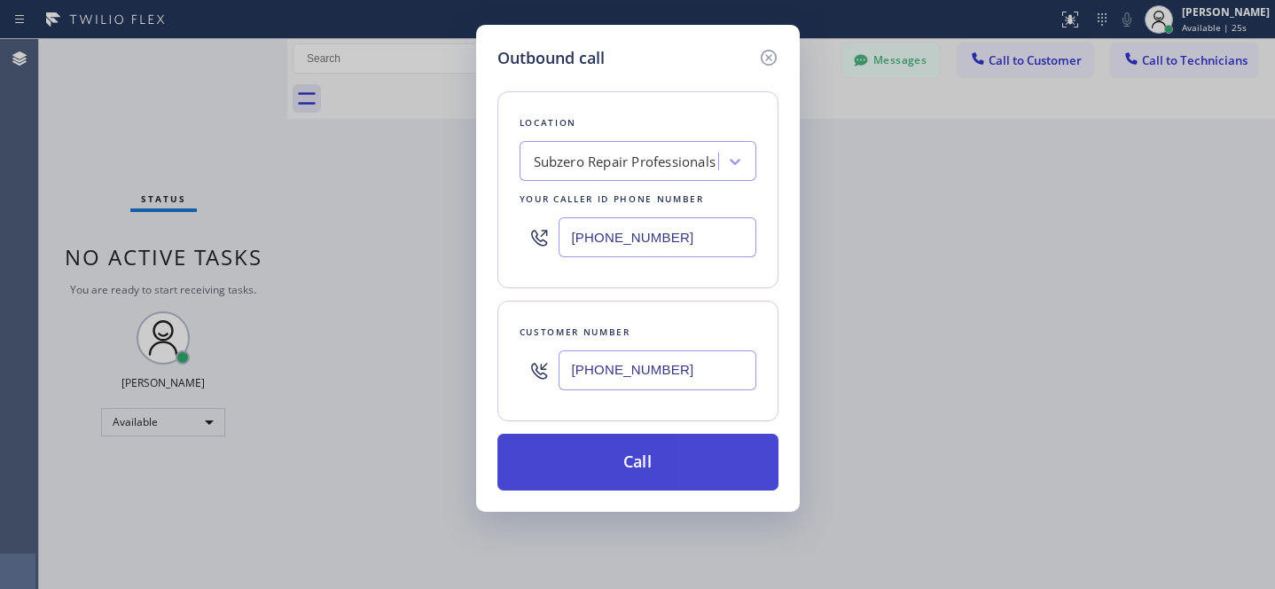
type input "[PHONE_NUMBER]"
click at [718, 466] on button "Call" at bounding box center [637, 462] width 281 height 57
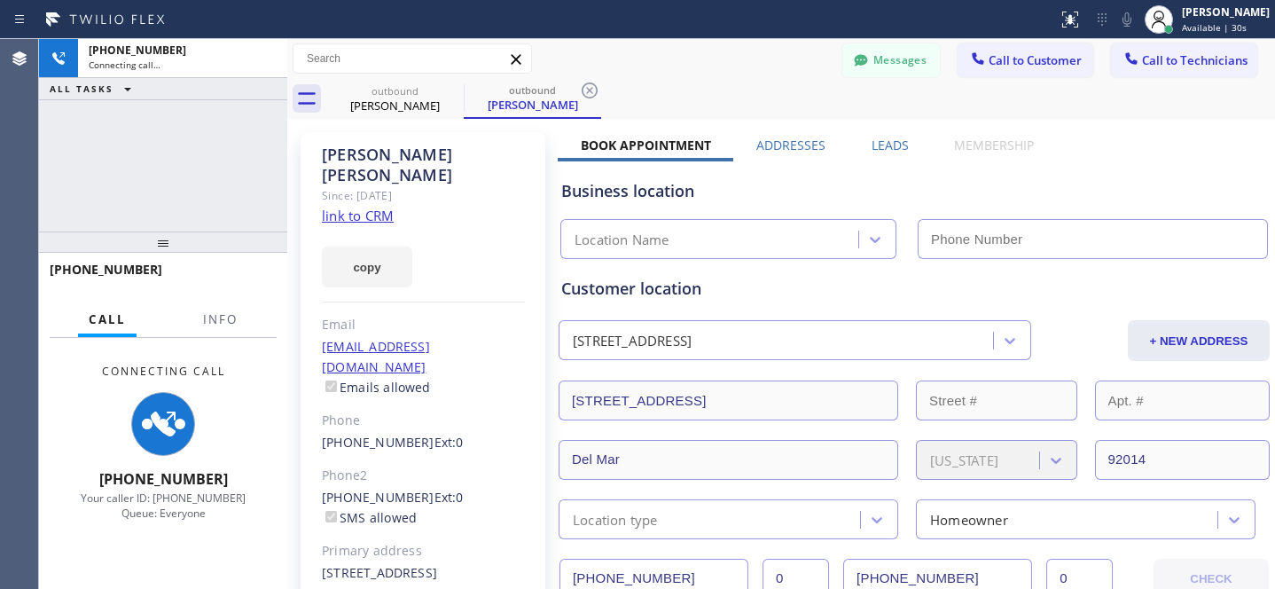
type input "[PHONE_NUMBER]"
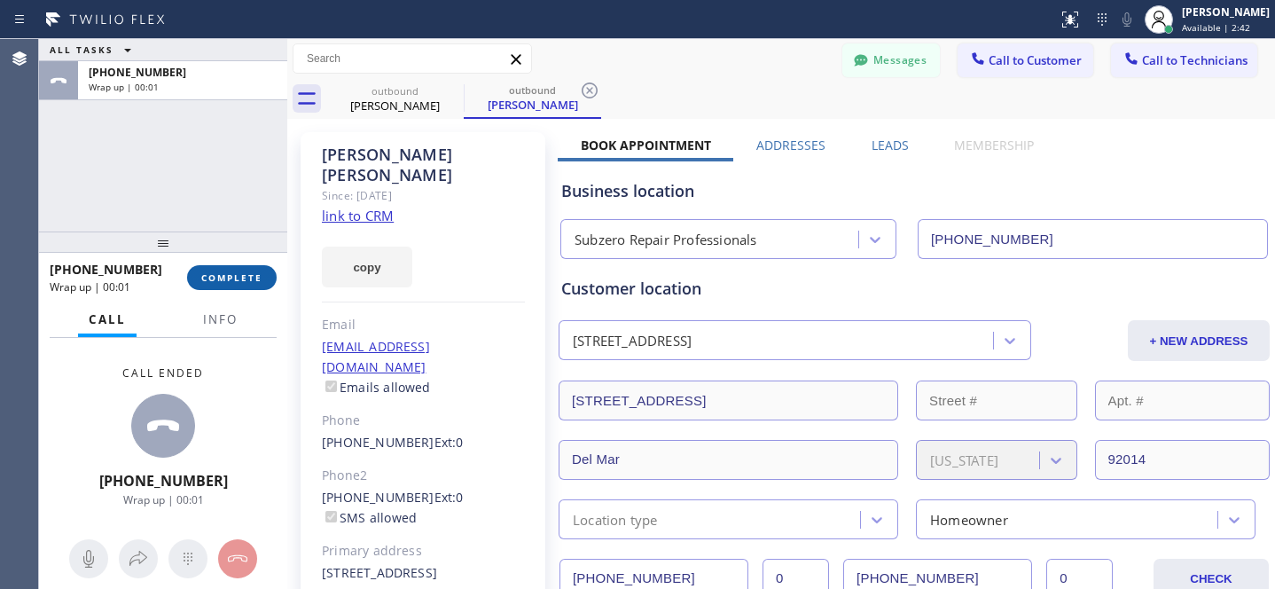
click at [245, 283] on span "COMPLETE" at bounding box center [231, 277] width 61 height 12
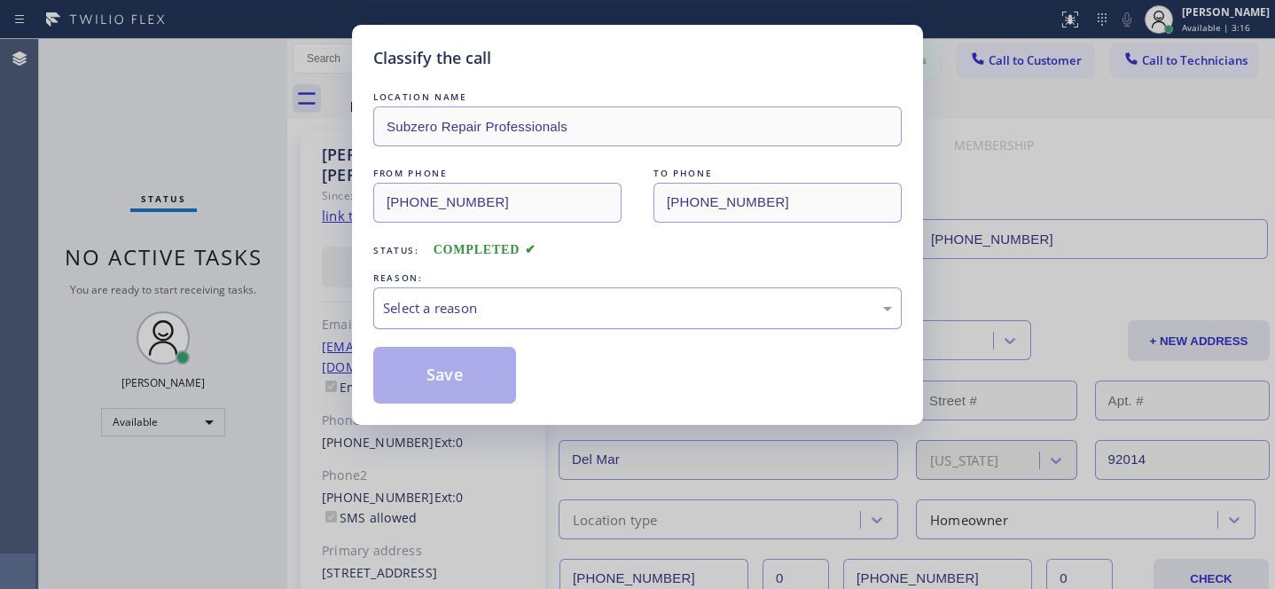
click at [577, 318] on div "Select a reason" at bounding box center [637, 308] width 509 height 20
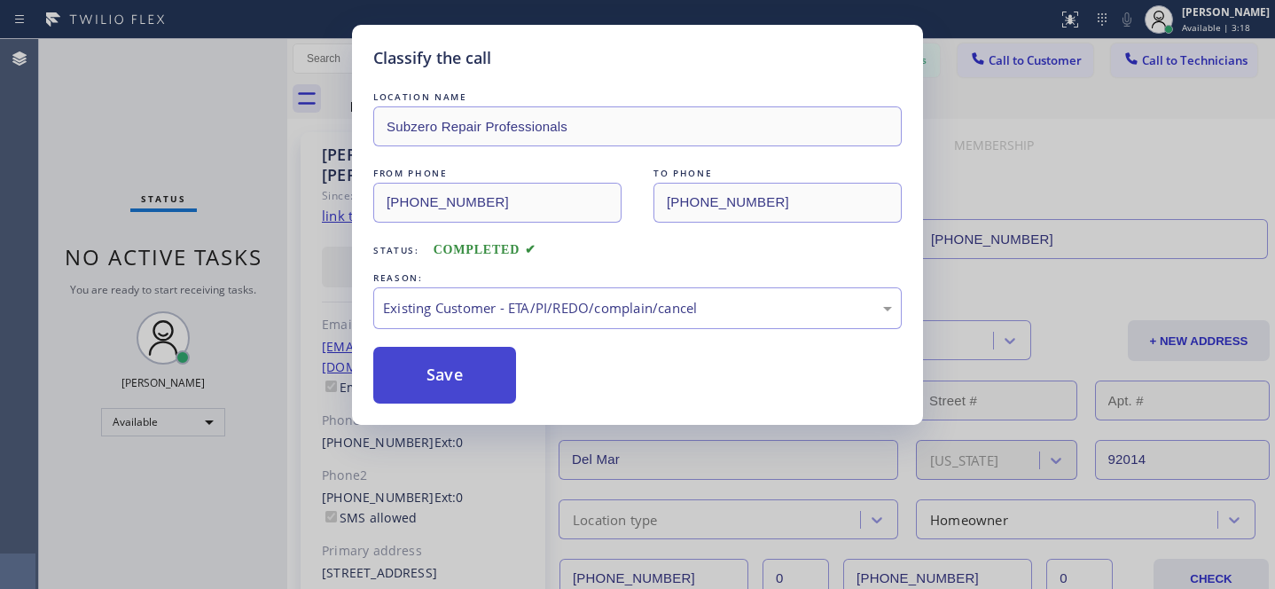
click at [447, 391] on button "Save" at bounding box center [444, 375] width 143 height 57
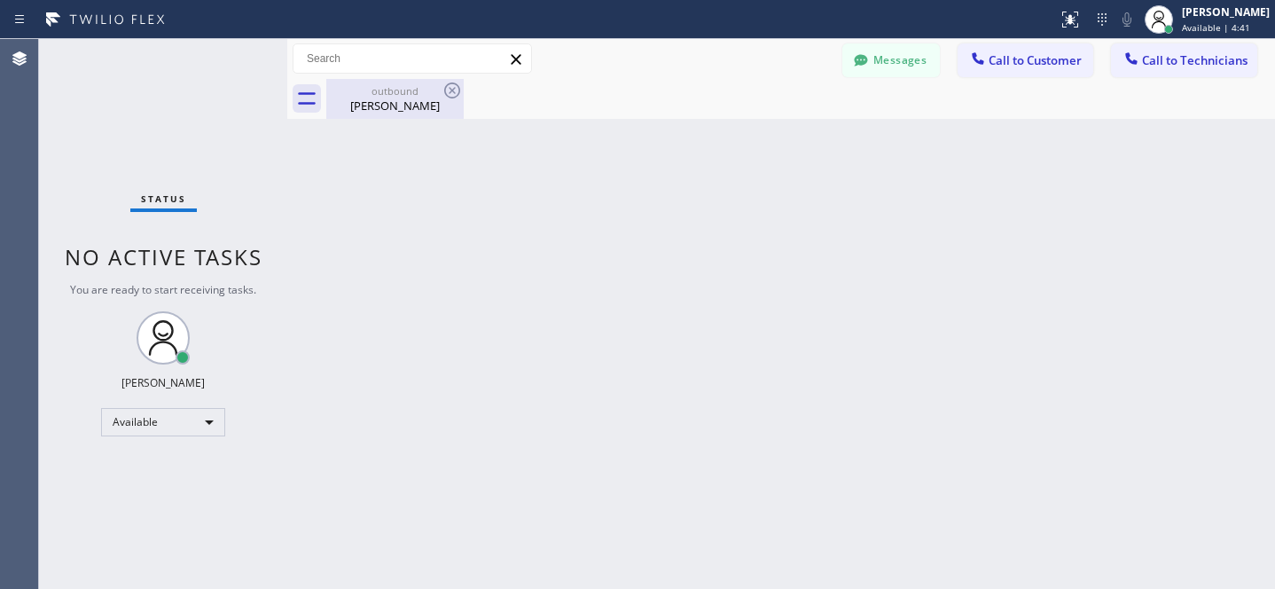
click at [377, 102] on div "[PERSON_NAME]" at bounding box center [395, 106] width 134 height 16
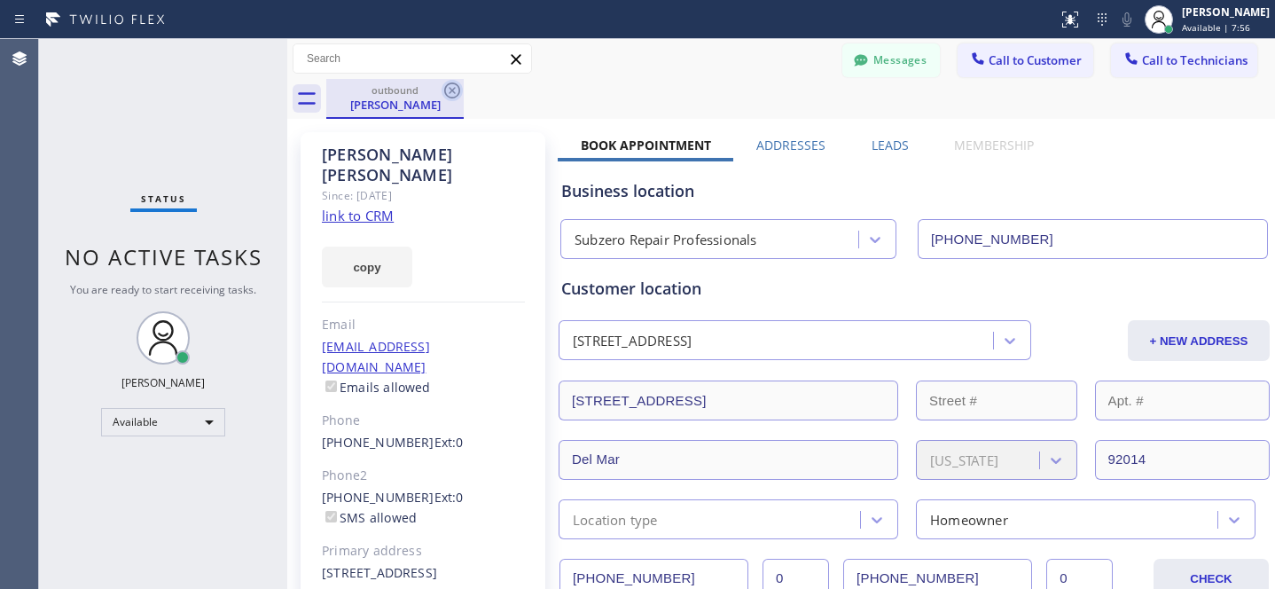
click at [444, 89] on icon at bounding box center [452, 90] width 16 height 16
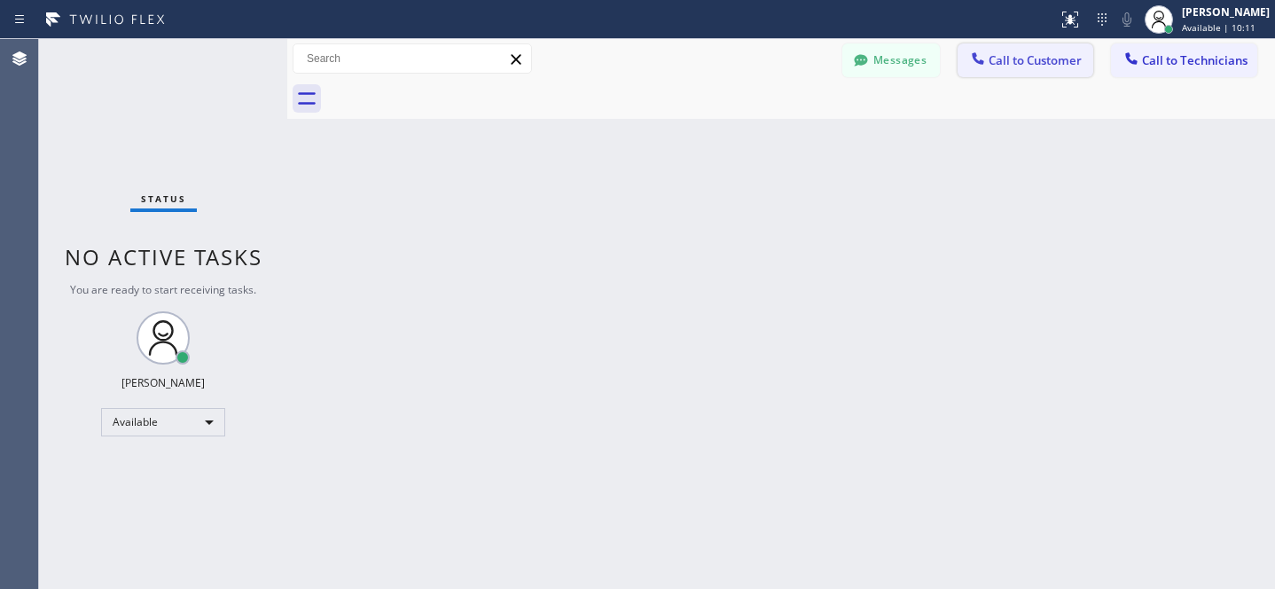
click at [1022, 60] on span "Call to Customer" at bounding box center [1035, 60] width 93 height 16
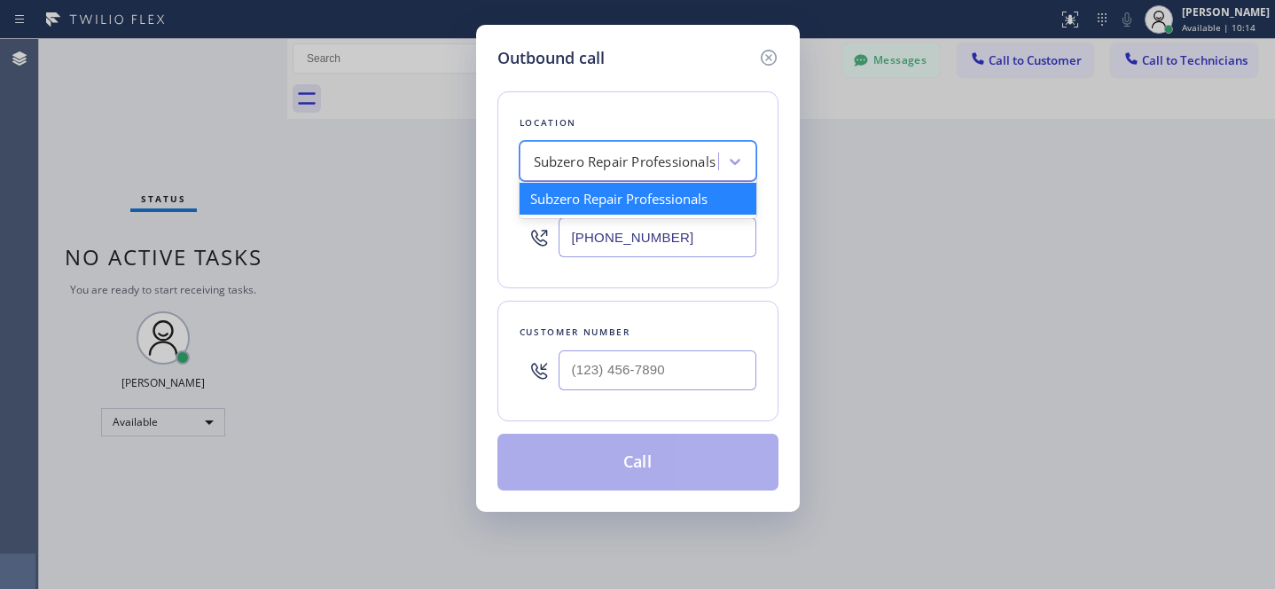
click at [593, 168] on div "Subzero Repair Professionals" at bounding box center [625, 162] width 183 height 20
paste input "Subzero Repair Professionals"
type input "Subzero Repair Professionals"
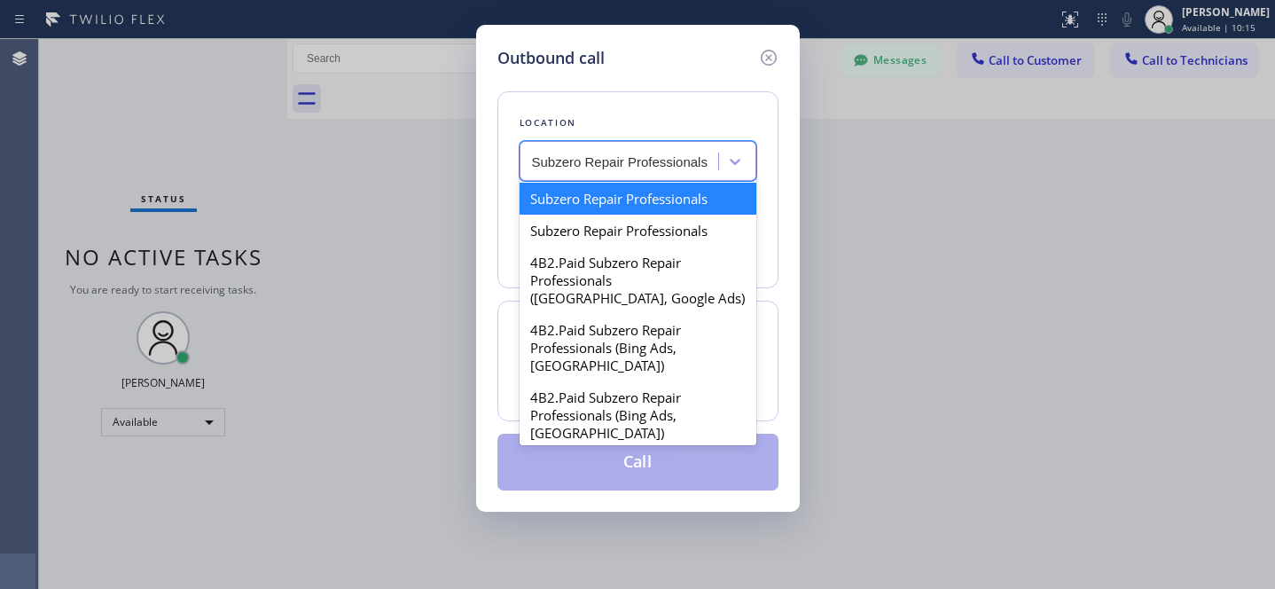
click at [581, 208] on div "Subzero Repair Professionals" at bounding box center [638, 199] width 237 height 32
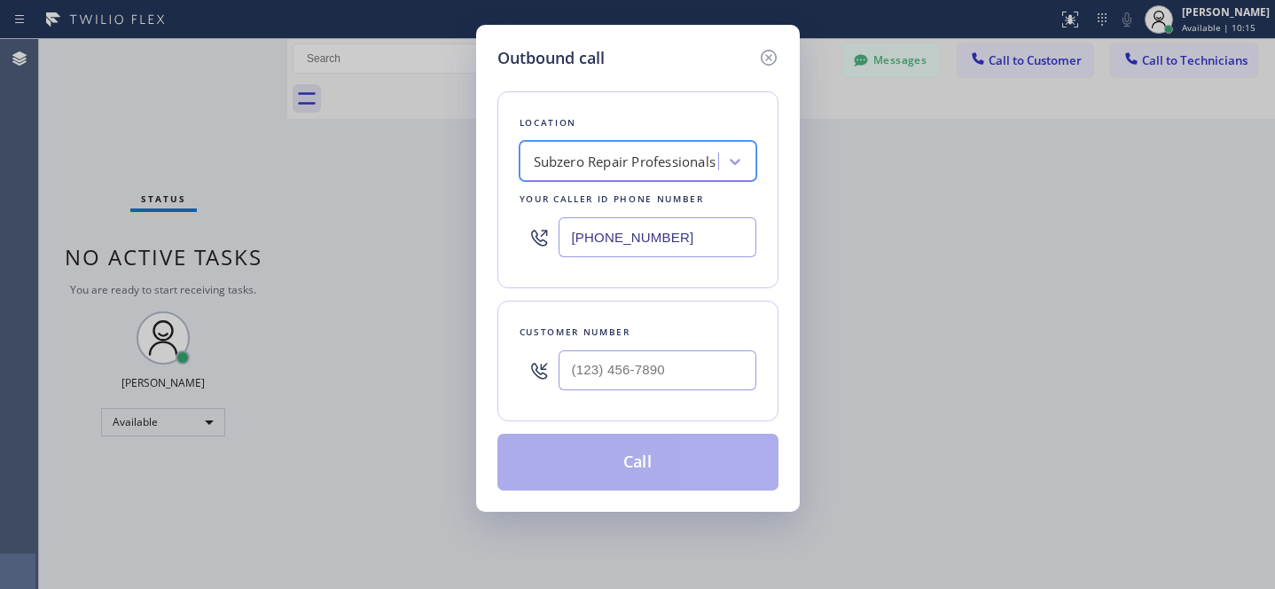
scroll to position [0, 1]
click at [695, 364] on input "(___) ___-____" at bounding box center [658, 370] width 198 height 40
paste input "760) 994-5882"
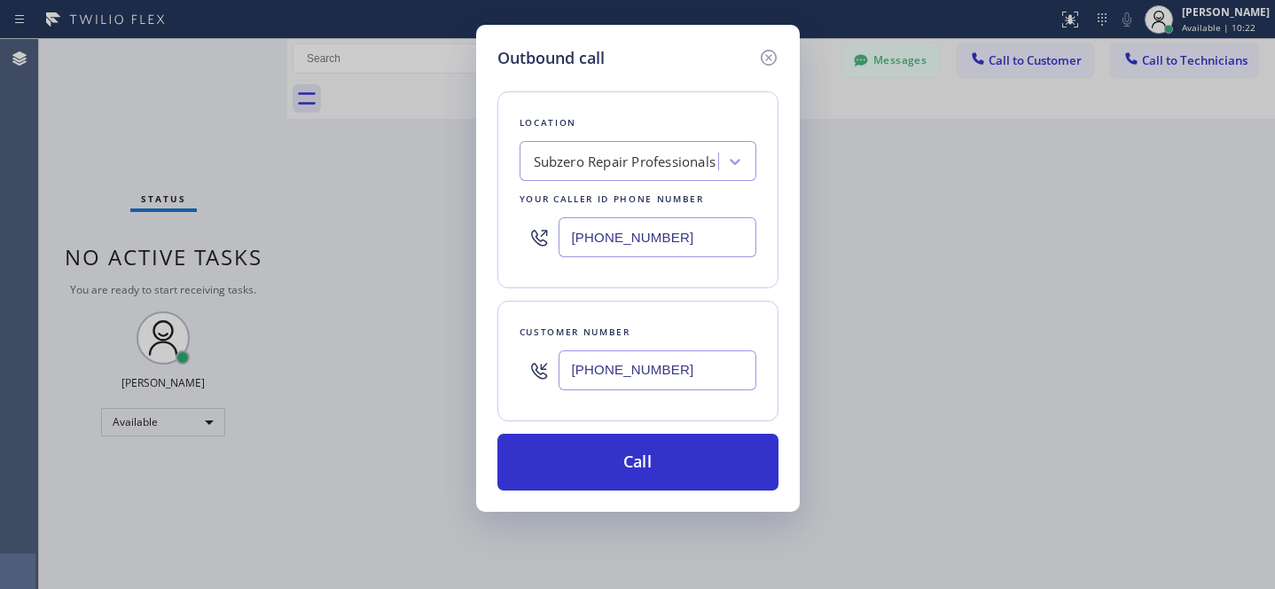
type input "[PHONE_NUMBER]"
click at [765, 57] on icon at bounding box center [768, 57] width 21 height 21
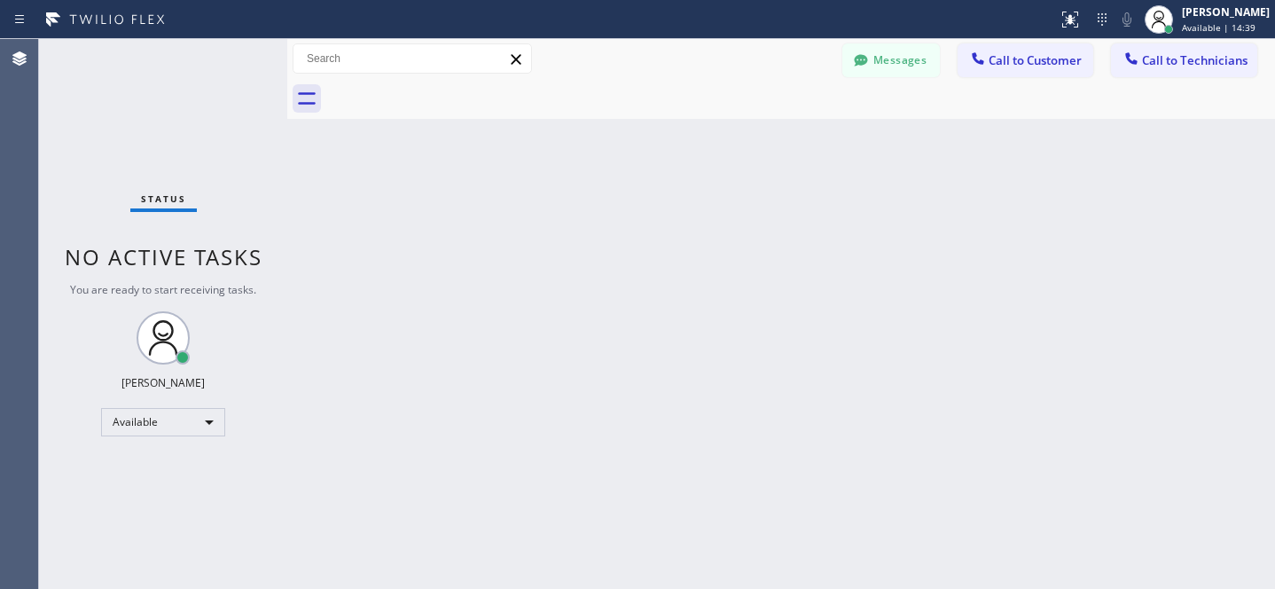
drag, startPoint x: 1012, startPoint y: 67, endPoint x: 811, endPoint y: 134, distance: 212.0
click at [1012, 67] on button "Call to Customer" at bounding box center [1026, 60] width 136 height 34
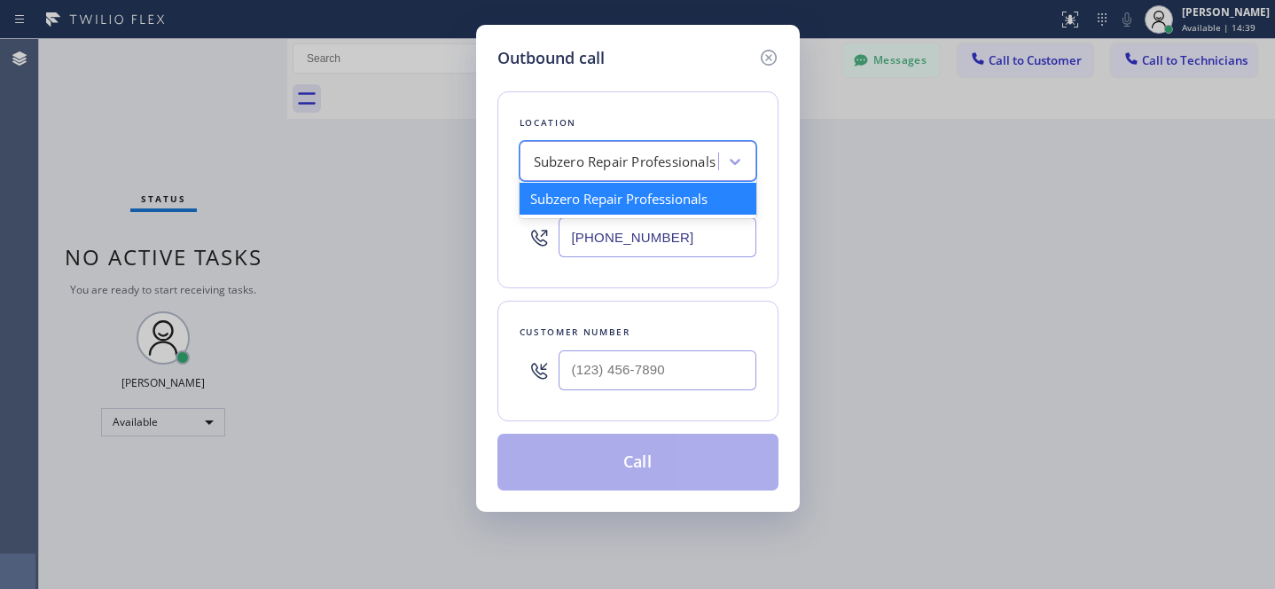
click at [619, 159] on div "Subzero Repair Professionals" at bounding box center [625, 162] width 183 height 20
paste input "[PHONE_NUMBER]"
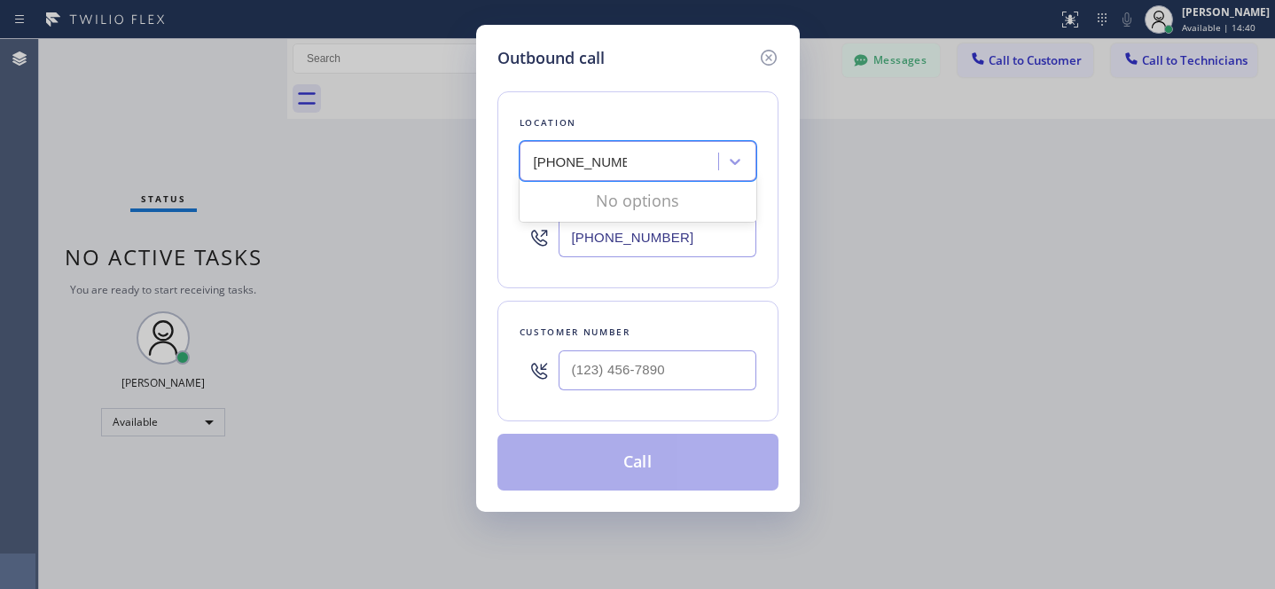
type input "[PHONE_NUMBER]"
click at [676, 362] on input "(___) ___-____" at bounding box center [658, 370] width 198 height 40
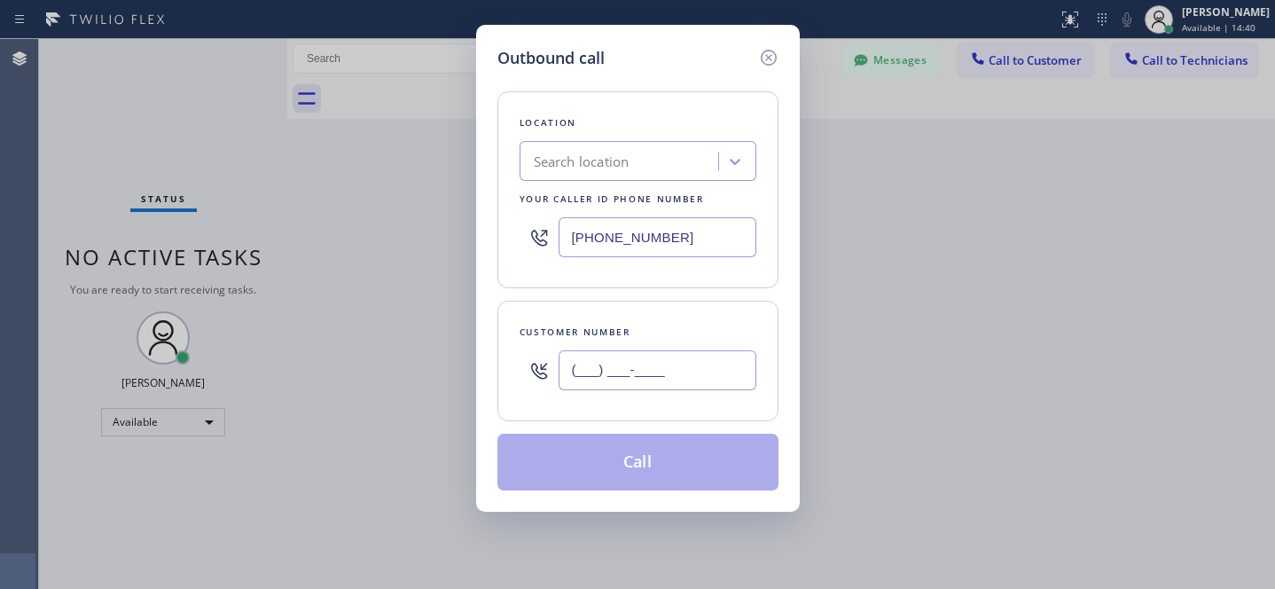
paste input "760) 994-5882"
type input "[PHONE_NUMBER]"
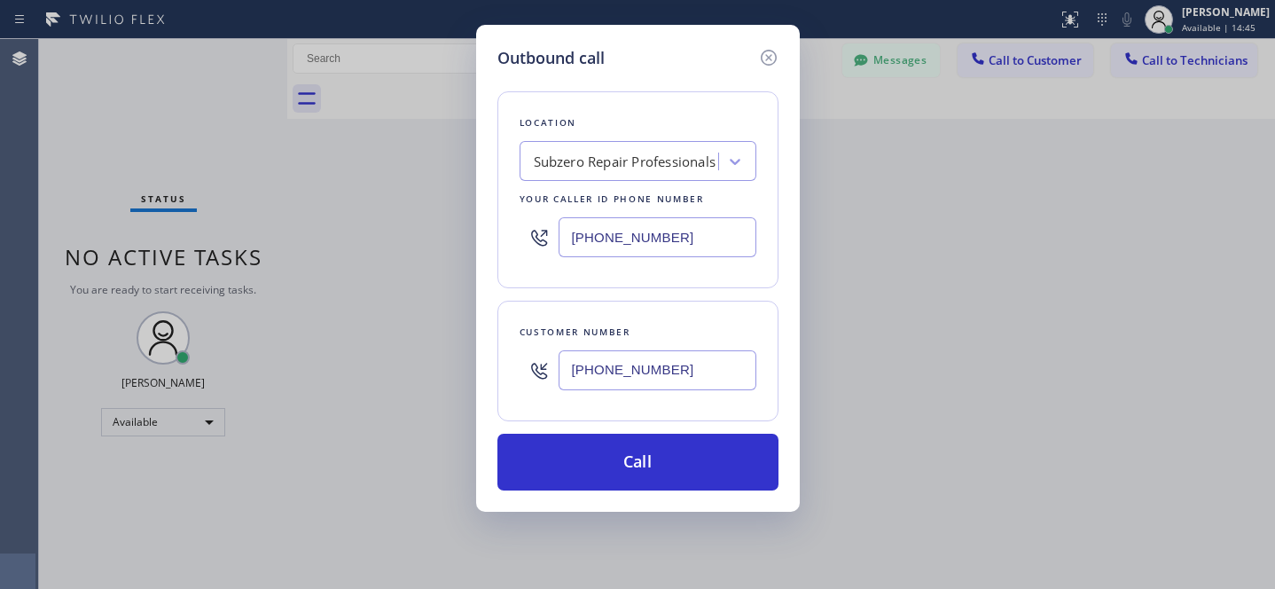
click at [670, 161] on div "Subzero Repair Professionals" at bounding box center [625, 162] width 183 height 20
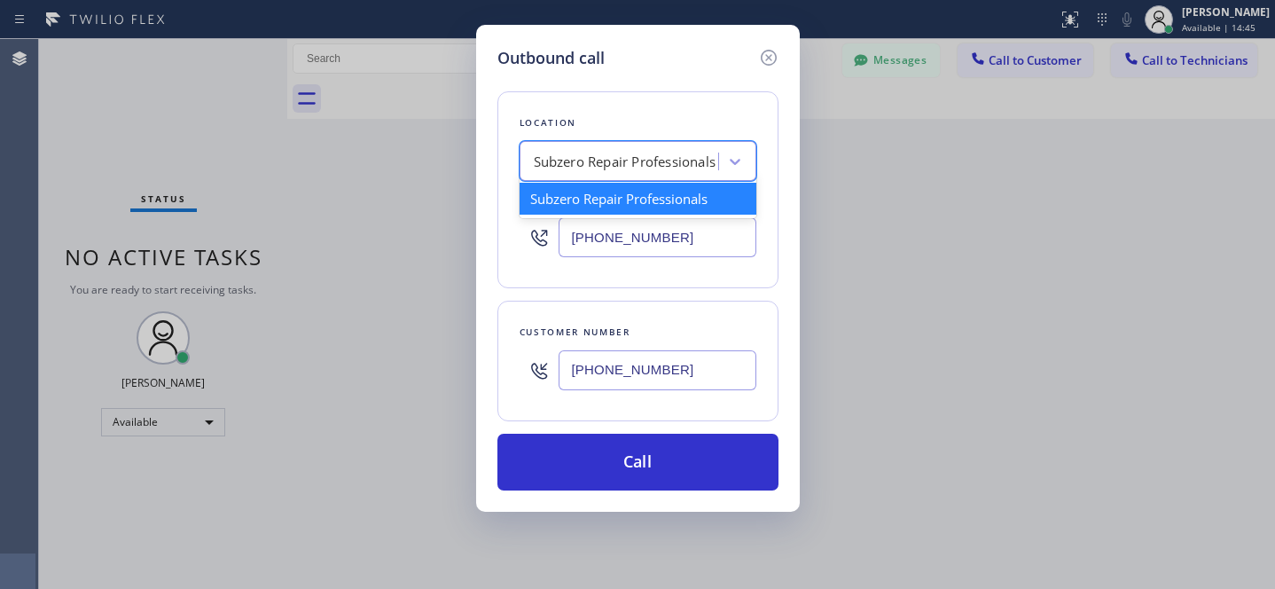
paste input "Subzero Repair Professionals"
type input "Subzero Repair Professionals"
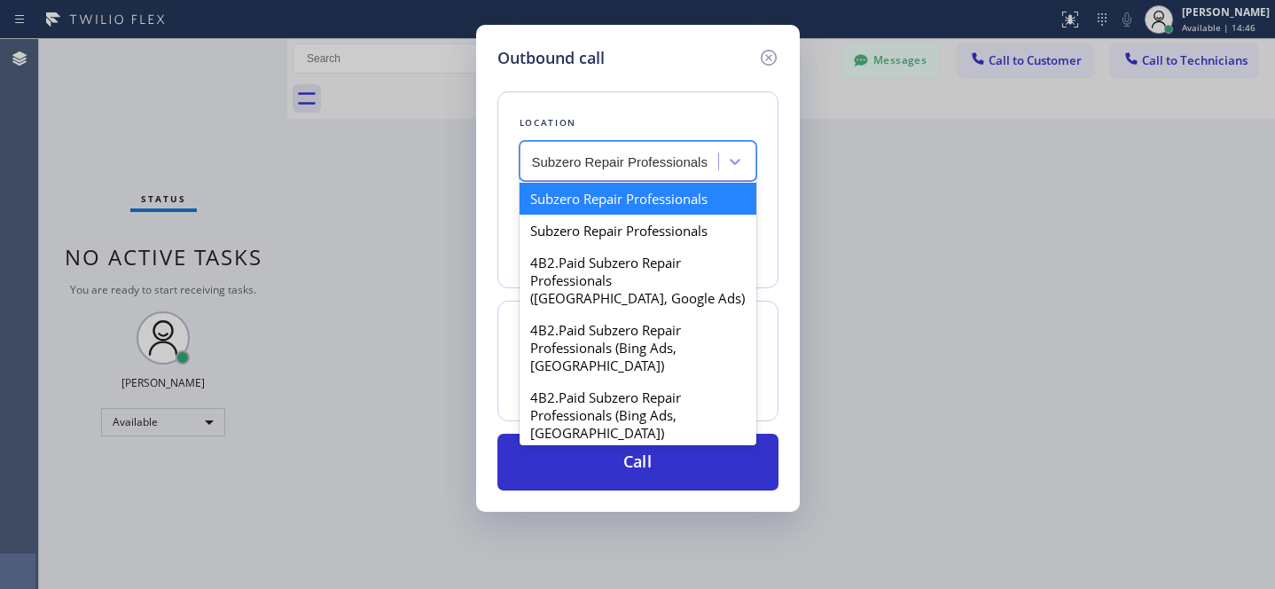
click at [599, 209] on div "Subzero Repair Professionals" at bounding box center [638, 199] width 237 height 32
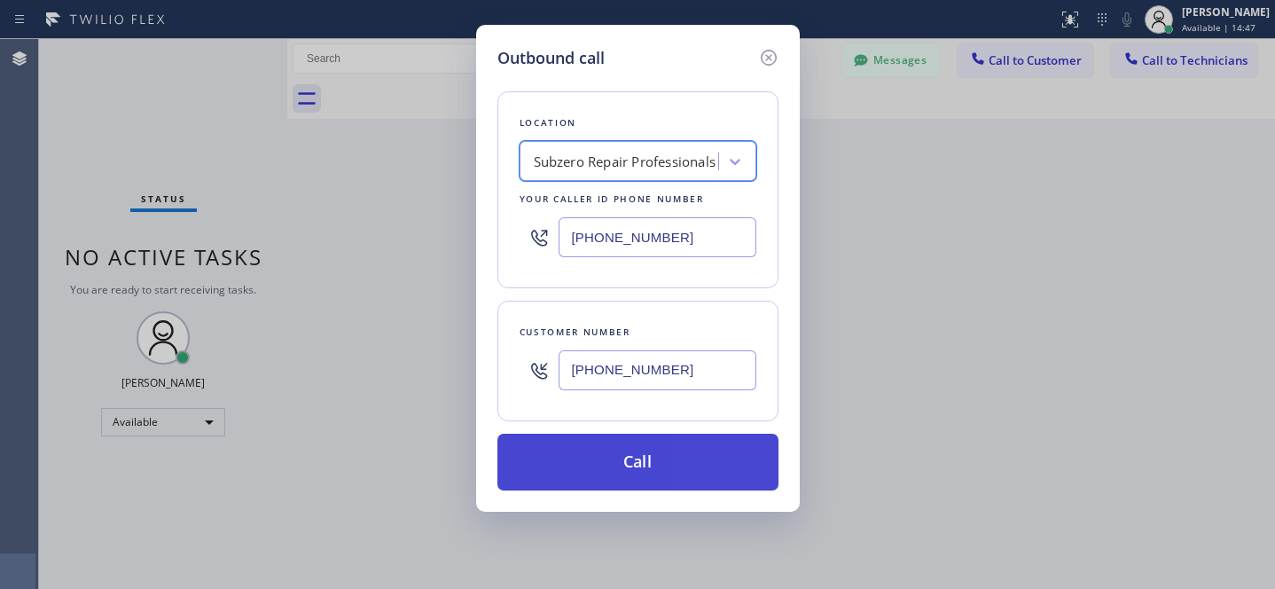
click at [670, 468] on button "Call" at bounding box center [637, 462] width 281 height 57
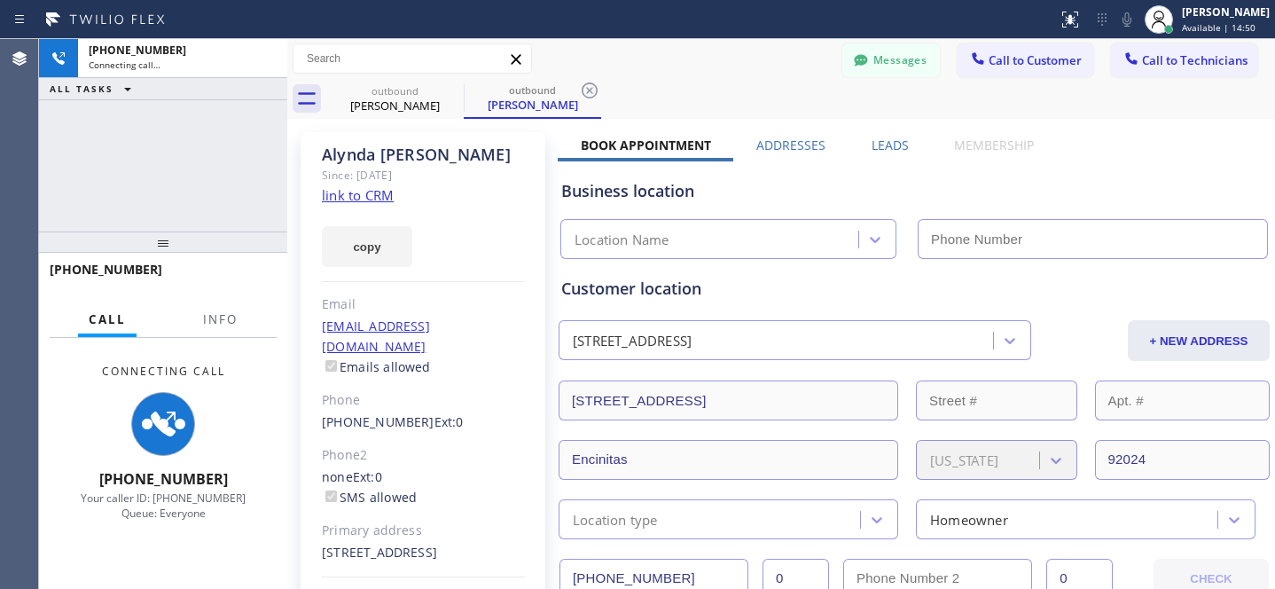
type input "[PHONE_NUMBER]"
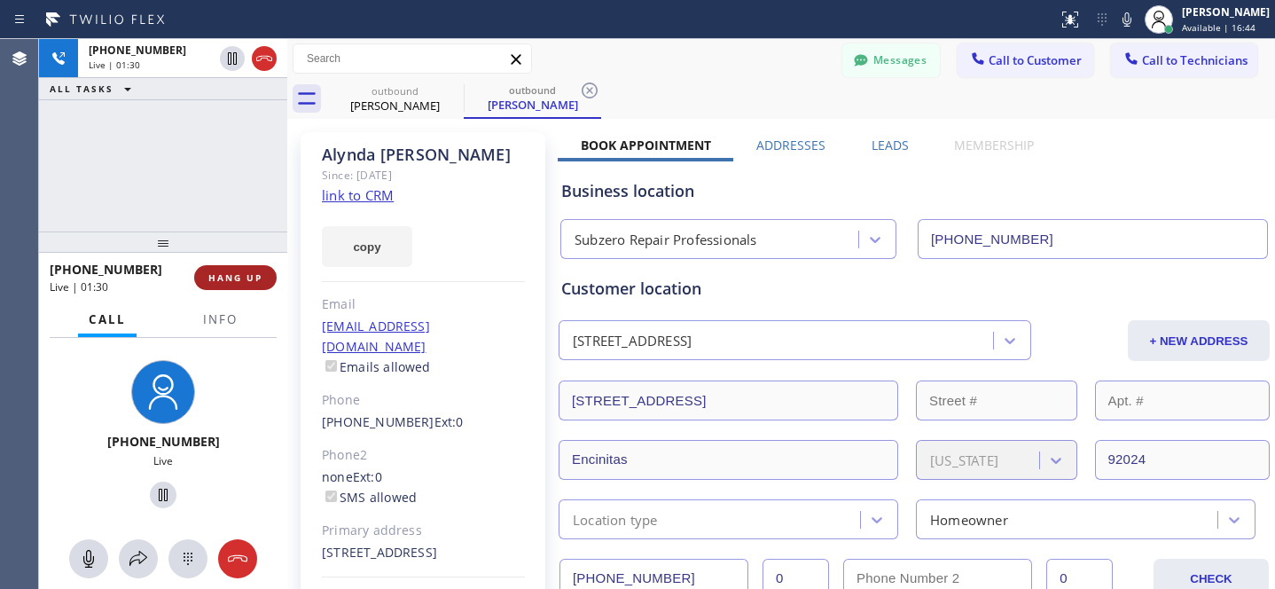
click at [225, 273] on span "HANG UP" at bounding box center [235, 277] width 54 height 12
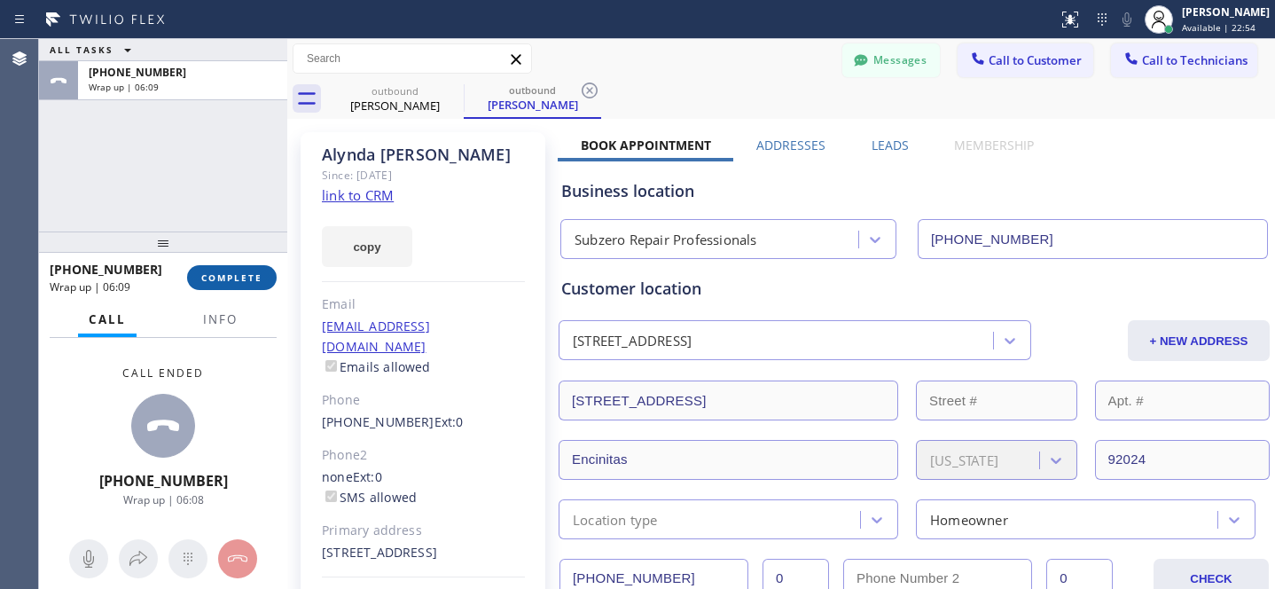
drag, startPoint x: 251, startPoint y: 270, endPoint x: 303, endPoint y: 244, distance: 58.7
click at [251, 270] on button "COMPLETE" at bounding box center [232, 277] width 90 height 25
click at [459, 83] on icon at bounding box center [452, 90] width 21 height 21
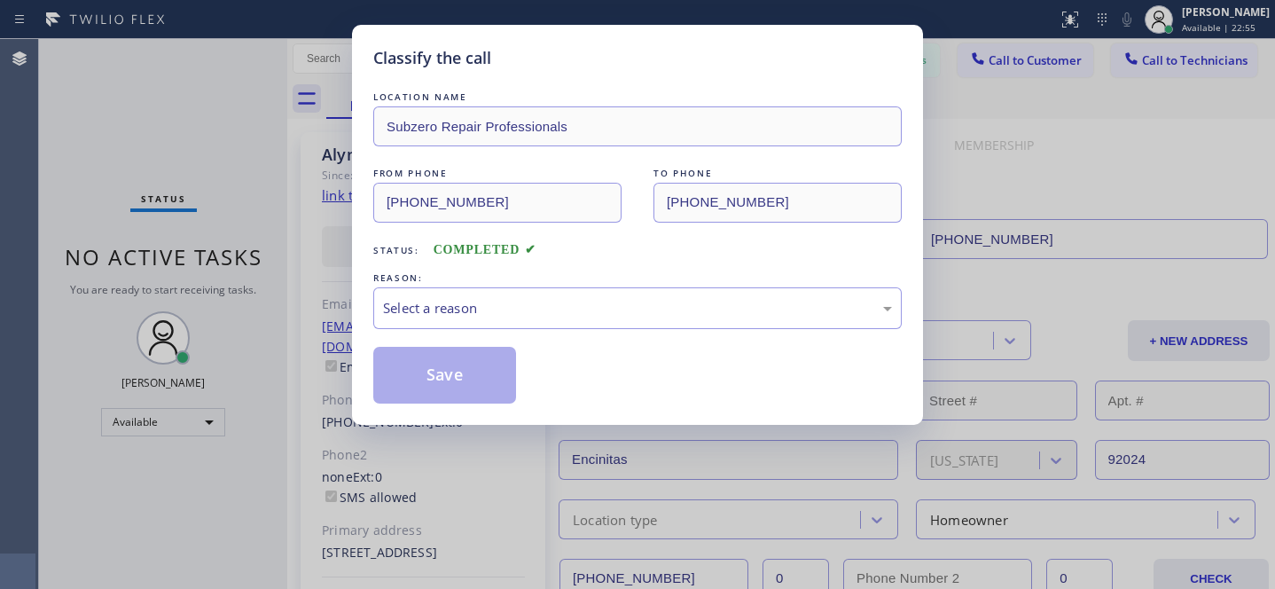
click at [456, 90] on div "LOCATION NAME" at bounding box center [637, 97] width 529 height 19
click at [520, 272] on div "REASON:" at bounding box center [637, 278] width 529 height 19
drag, startPoint x: 523, startPoint y: 314, endPoint x: 523, endPoint y: 325, distance: 11.5
click at [523, 314] on div "Select a reason" at bounding box center [637, 308] width 509 height 20
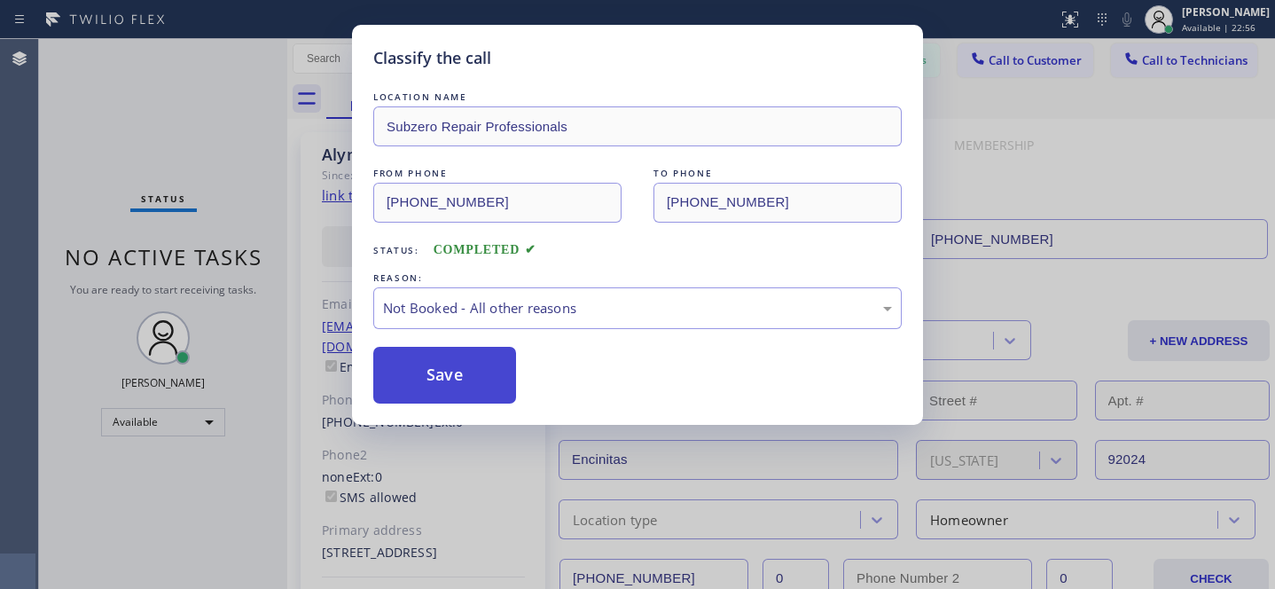
click at [491, 390] on button "Save" at bounding box center [444, 375] width 143 height 57
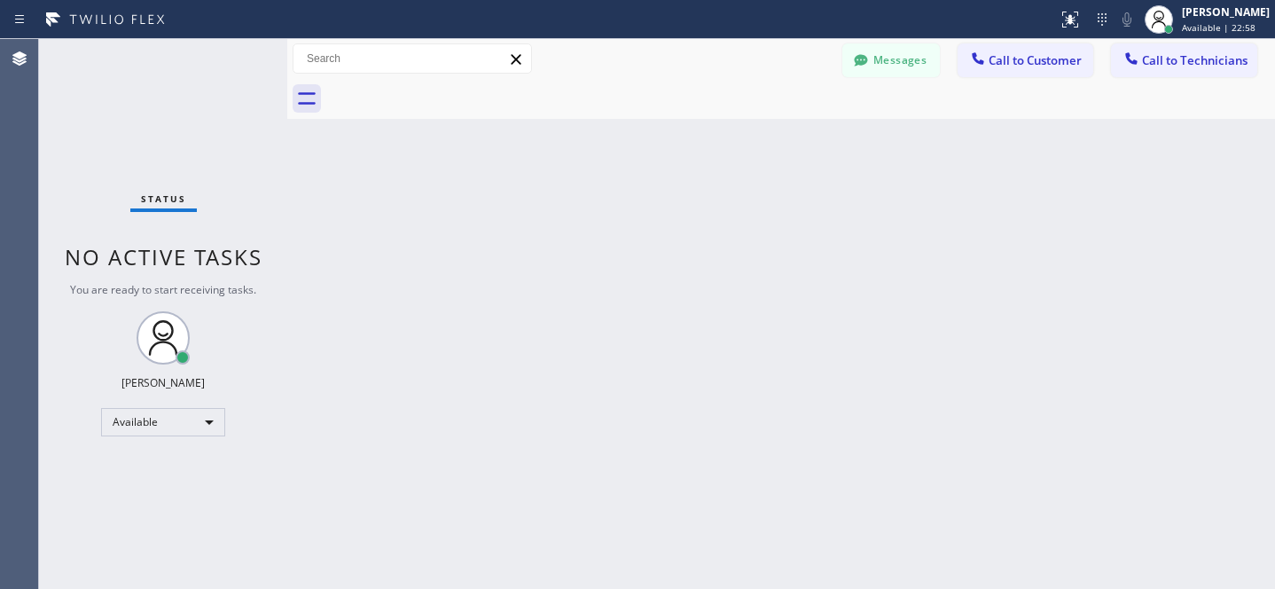
click at [1062, 57] on span "Call to Customer" at bounding box center [1035, 60] width 93 height 16
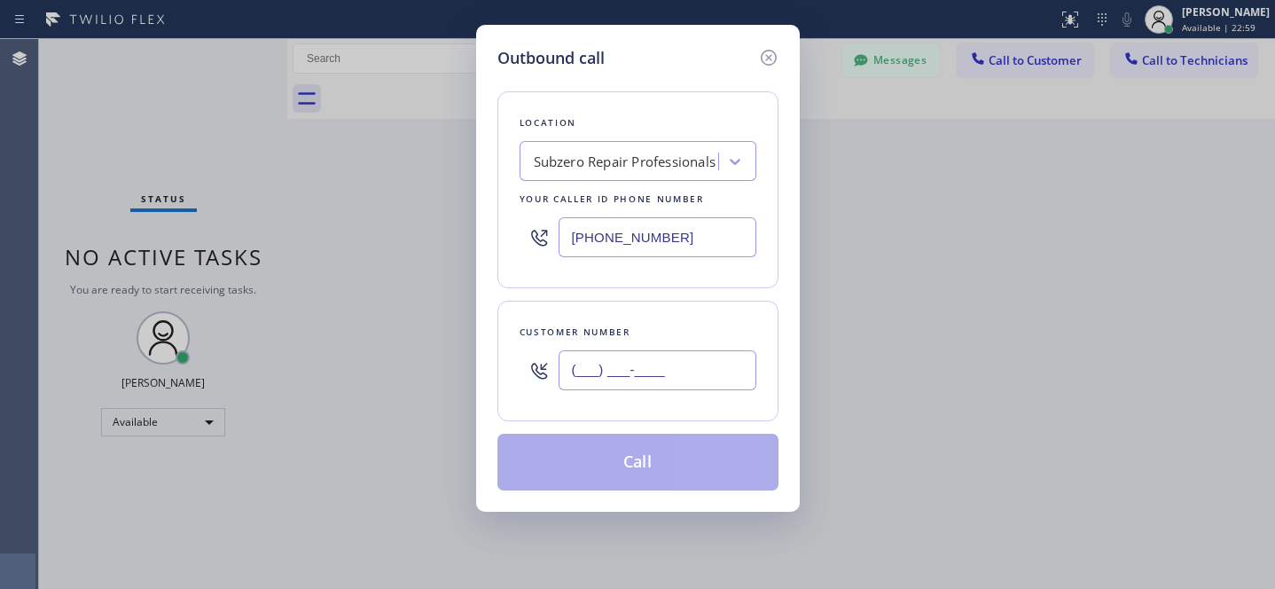
click at [683, 369] on input "(___) ___-____" at bounding box center [658, 370] width 198 height 40
paste input "303) 808-2948"
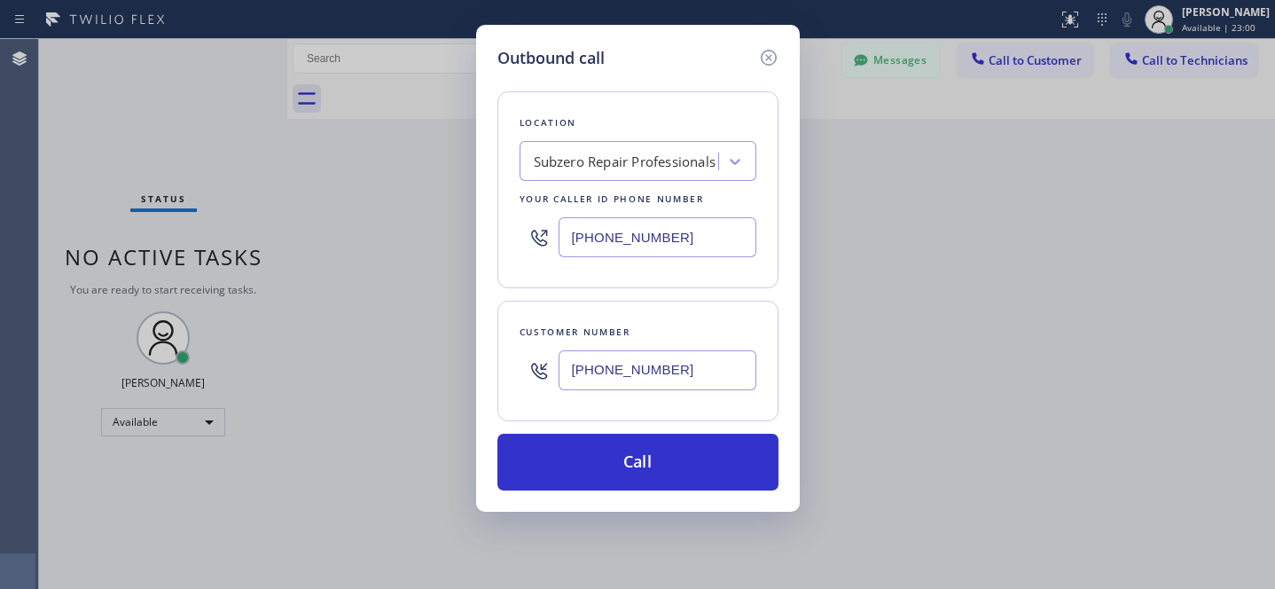
type input "[PHONE_NUMBER]"
click at [660, 156] on div "Subzero Repair Professionals" at bounding box center [625, 162] width 183 height 20
paste input "Thermador Appliance Repair Zone Del Mar"
type input "Thermador Appliance Repair Zone Del Mar"
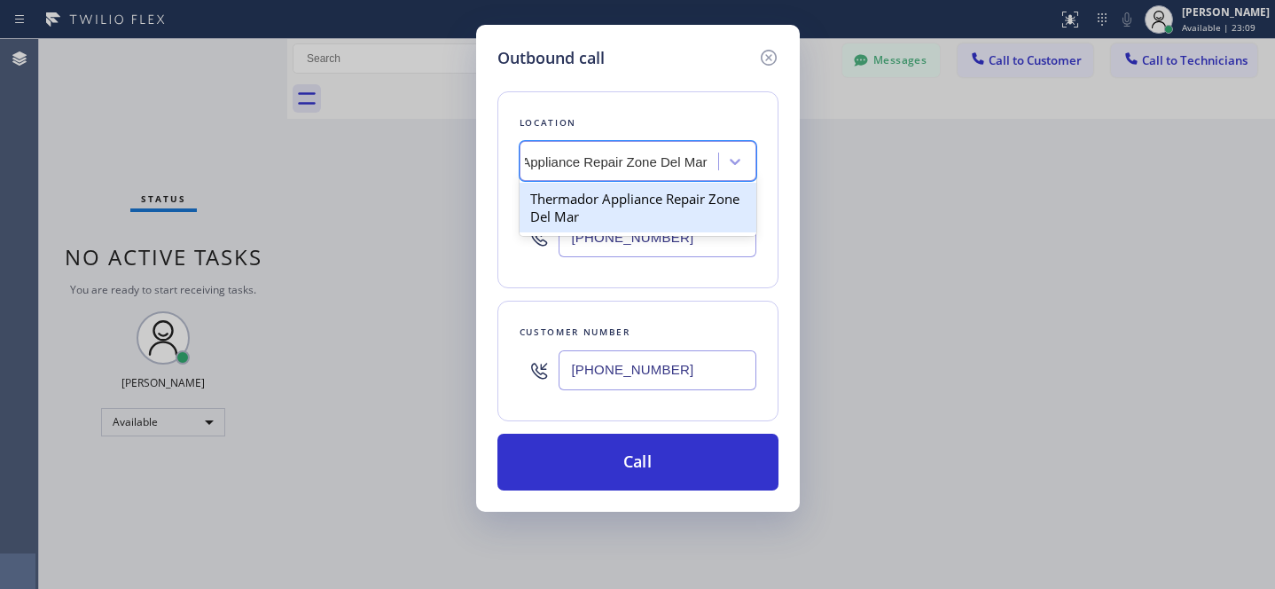
click at [612, 203] on div "Thermador Appliance Repair Zone Del Mar" at bounding box center [638, 208] width 237 height 50
type input "[PHONE_NUMBER]"
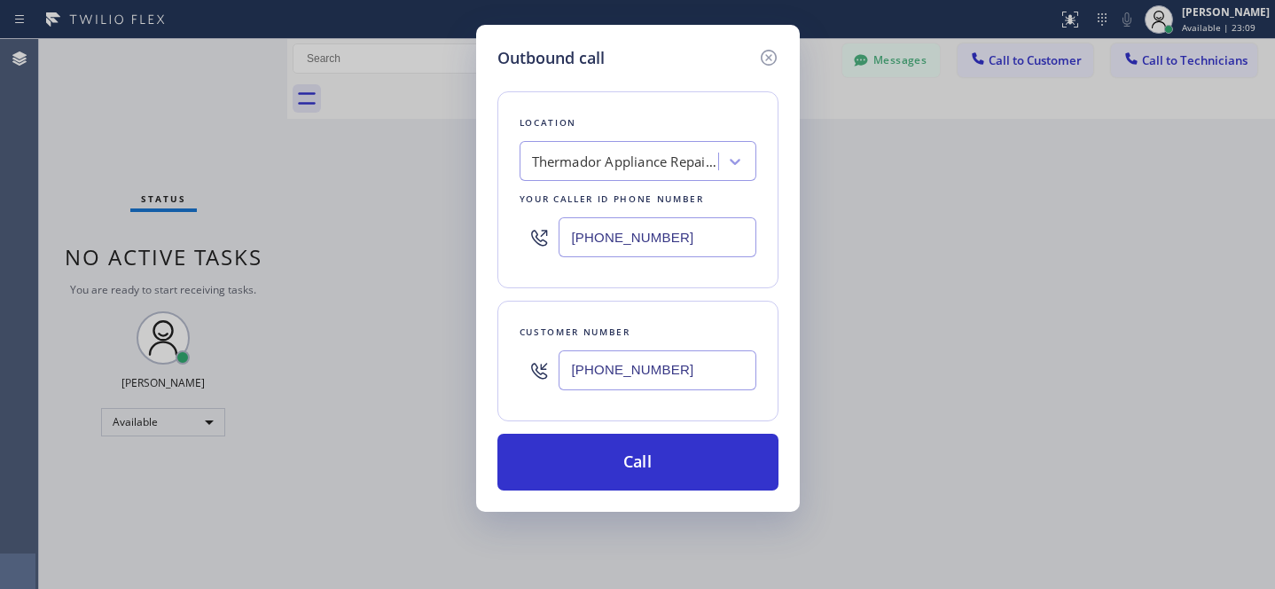
drag, startPoint x: 662, startPoint y: 450, endPoint x: 681, endPoint y: 431, distance: 27.0
click at [662, 450] on button "Call" at bounding box center [637, 462] width 281 height 57
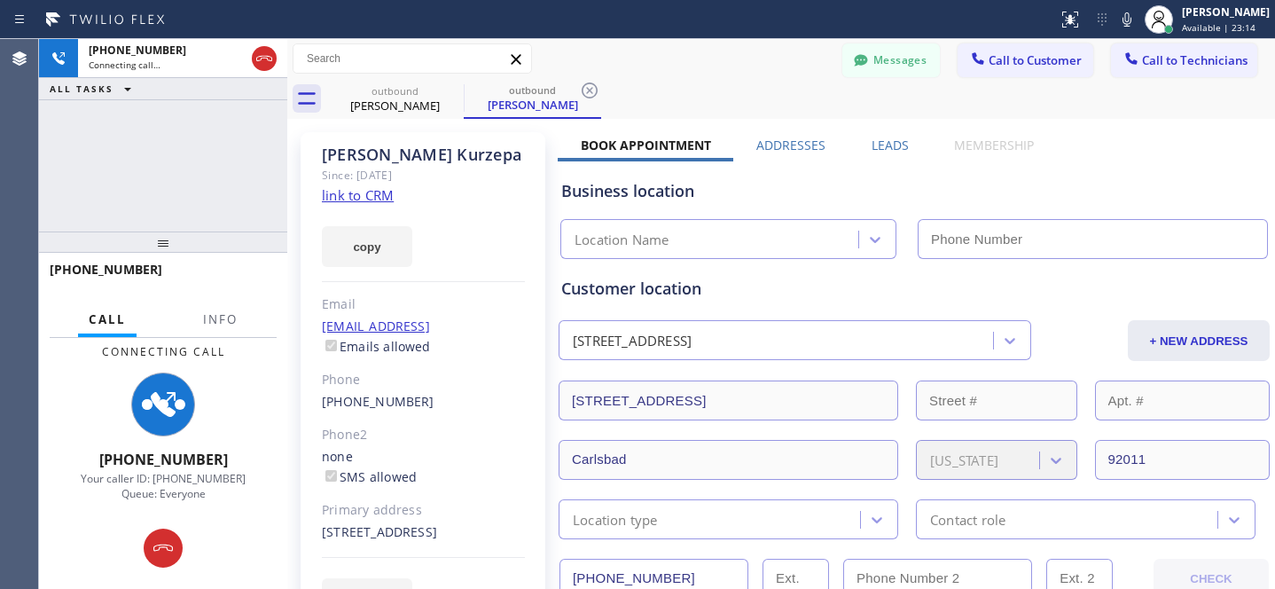
type input "[PHONE_NUMBER]"
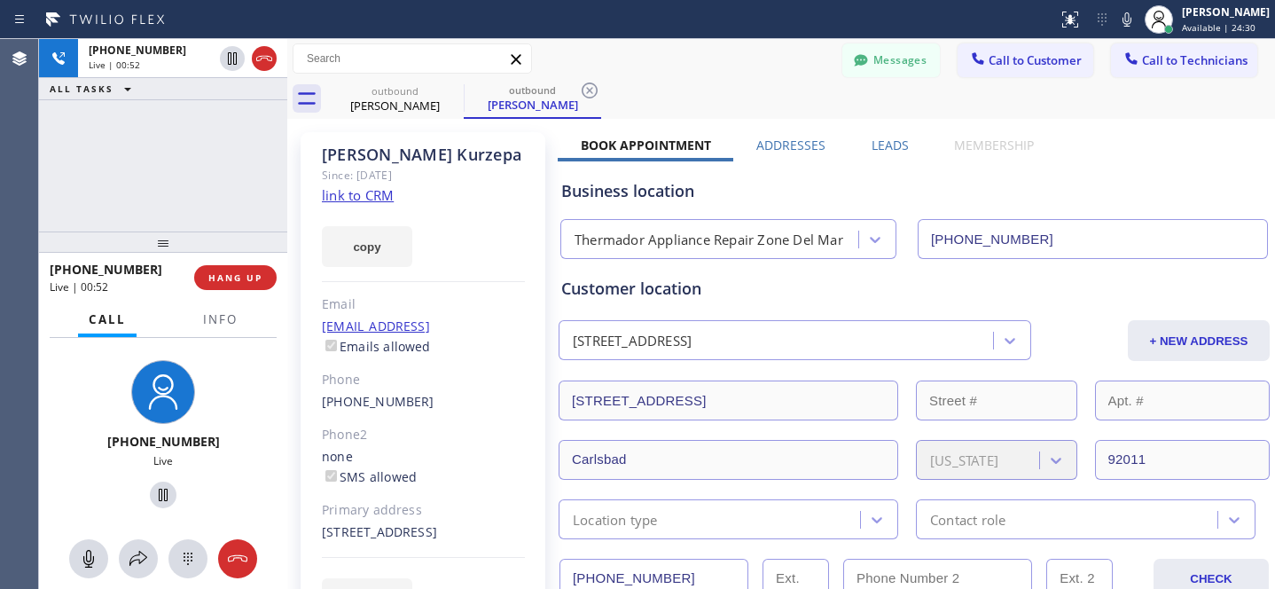
click at [241, 260] on div "[PHONE_NUMBER] Live | 00:52 HANG UP" at bounding box center [163, 278] width 227 height 46
click at [237, 280] on span "HANG UP" at bounding box center [235, 277] width 54 height 12
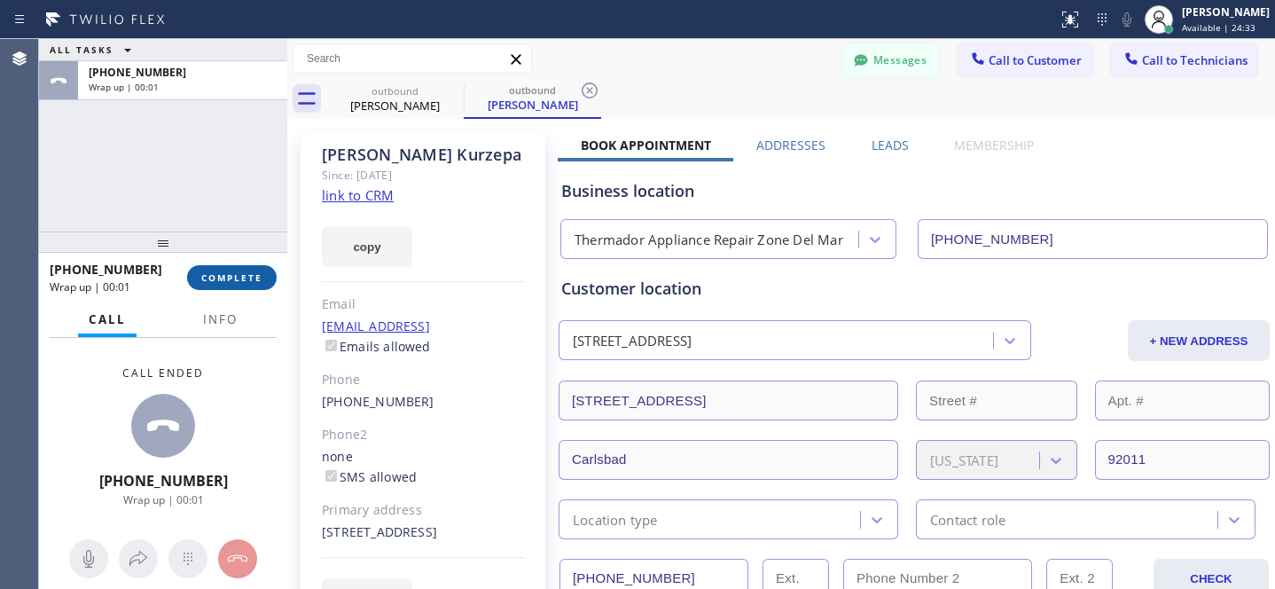
click at [253, 278] on span "COMPLETE" at bounding box center [231, 277] width 61 height 12
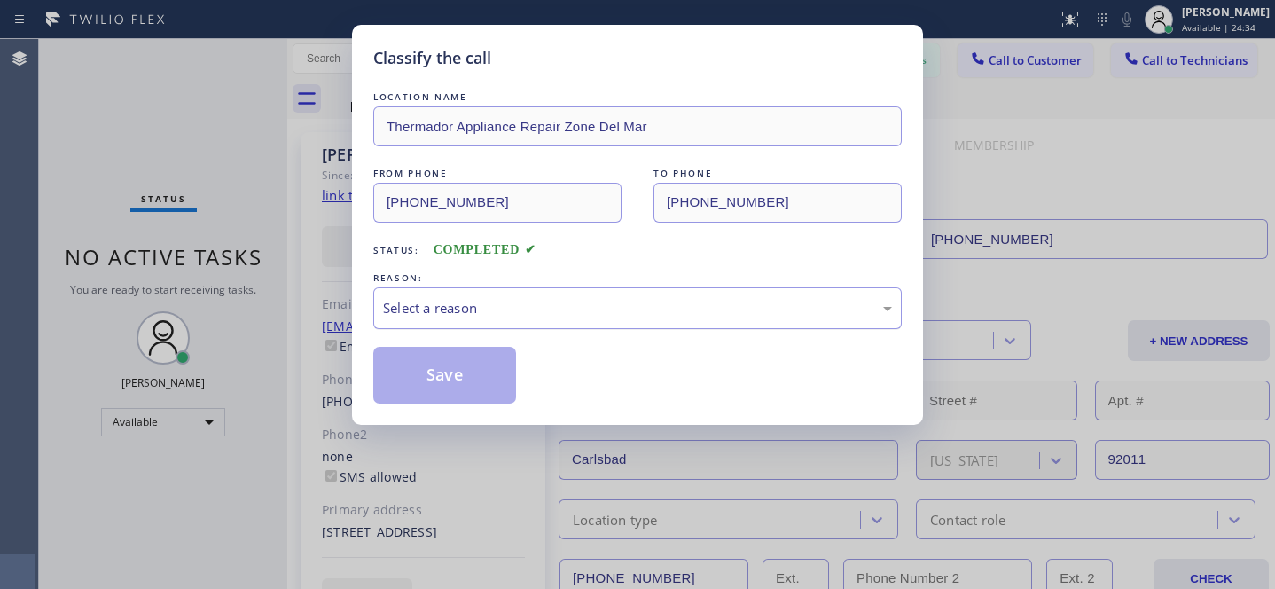
click at [507, 310] on div "Select a reason" at bounding box center [637, 308] width 509 height 20
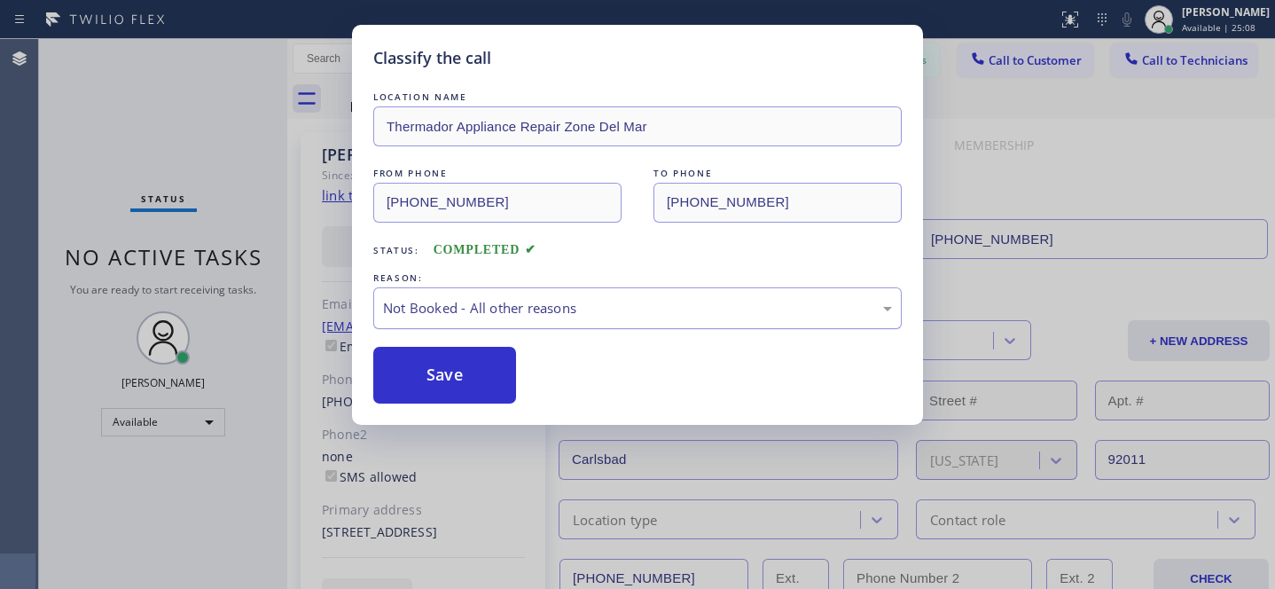
click at [598, 322] on div "Not Booked - All other reasons" at bounding box center [637, 308] width 529 height 42
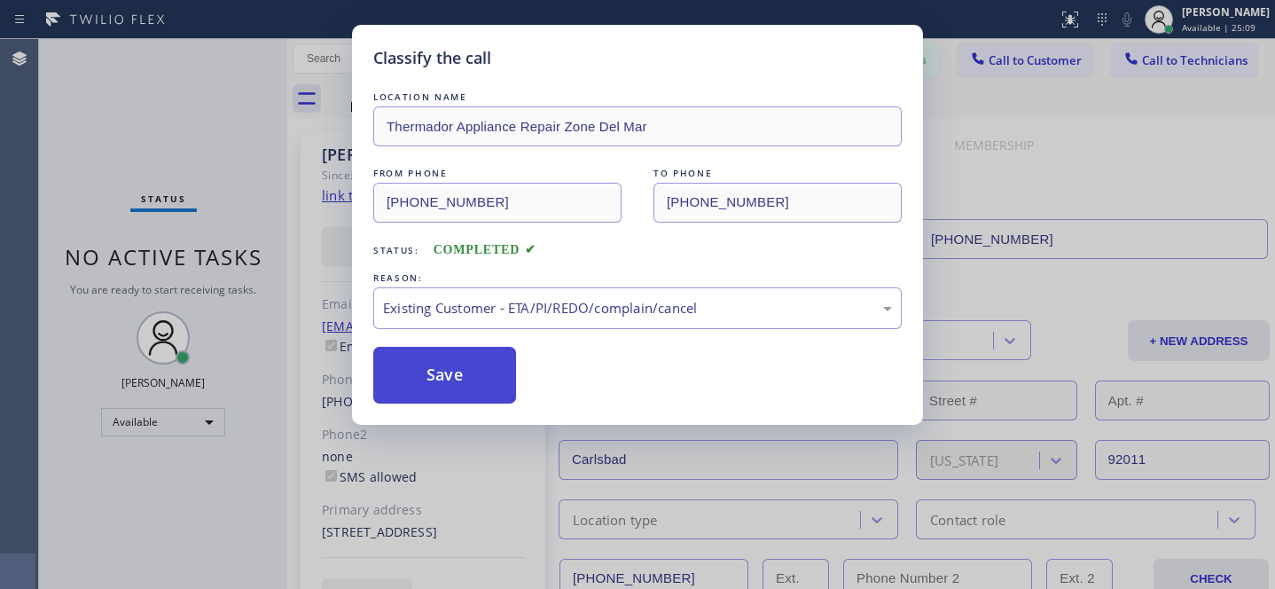
drag, startPoint x: 497, startPoint y: 417, endPoint x: 465, endPoint y: 392, distance: 40.4
click at [458, 386] on button "Save" at bounding box center [444, 375] width 143 height 57
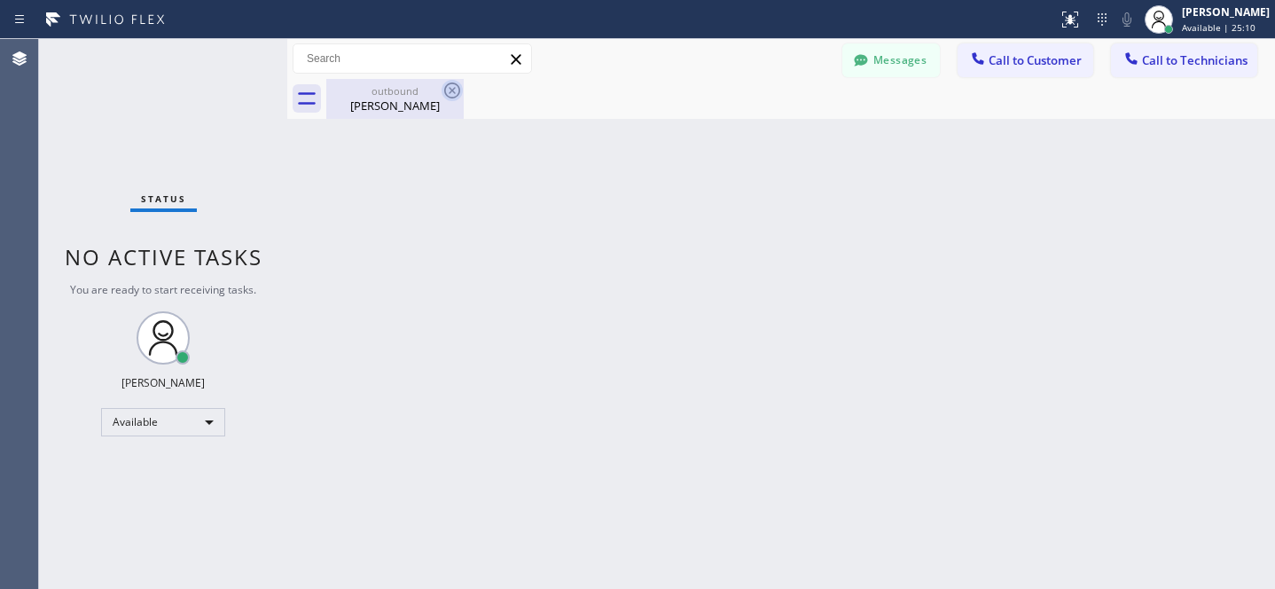
drag, startPoint x: 370, startPoint y: 92, endPoint x: 449, endPoint y: 87, distance: 79.1
click at [372, 90] on div "outbound" at bounding box center [395, 90] width 134 height 13
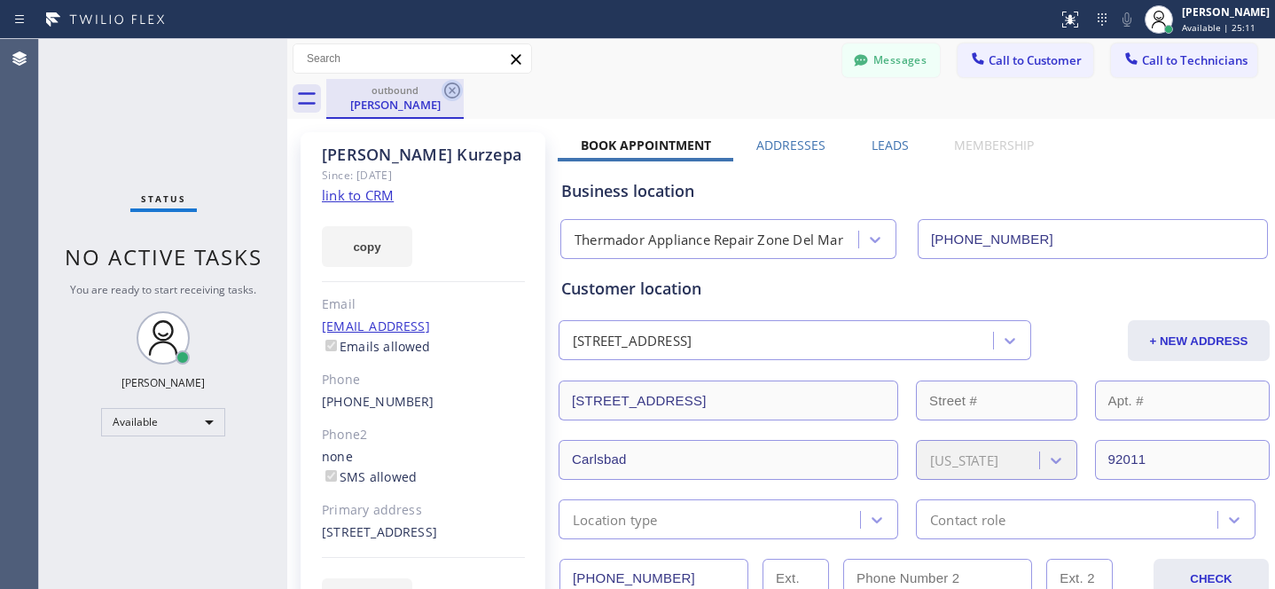
click at [458, 88] on icon at bounding box center [452, 90] width 21 height 21
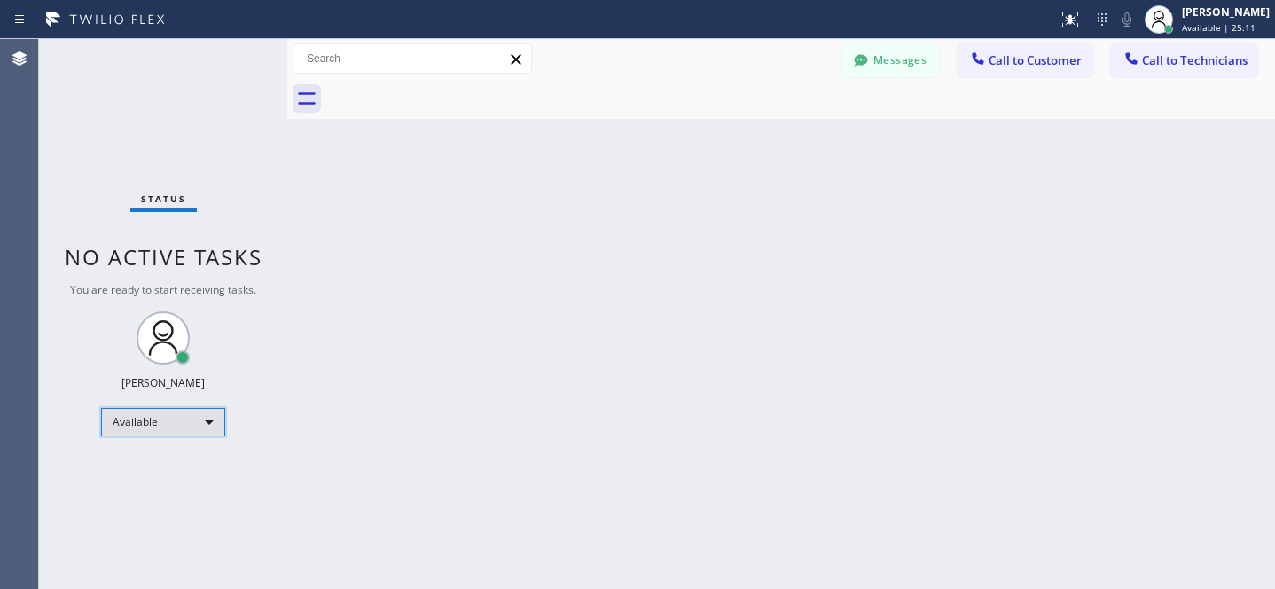
click at [157, 423] on div "Available" at bounding box center [163, 422] width 124 height 28
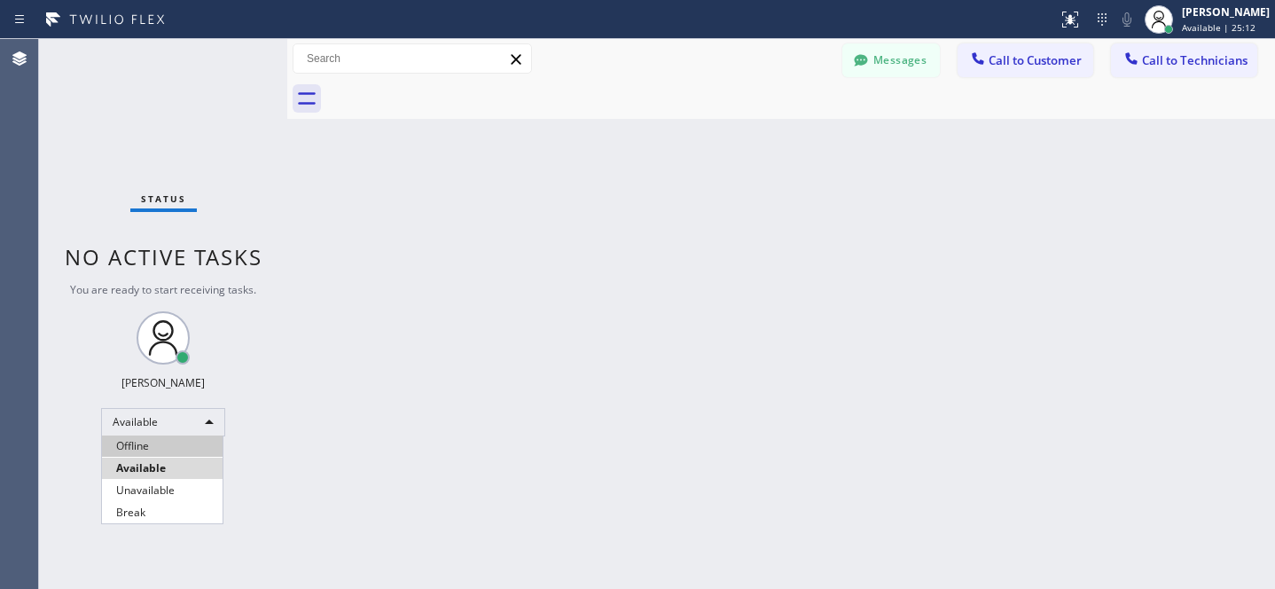
click at [150, 451] on li "Offline" at bounding box center [162, 445] width 121 height 21
